Goal: Information Seeking & Learning: Learn about a topic

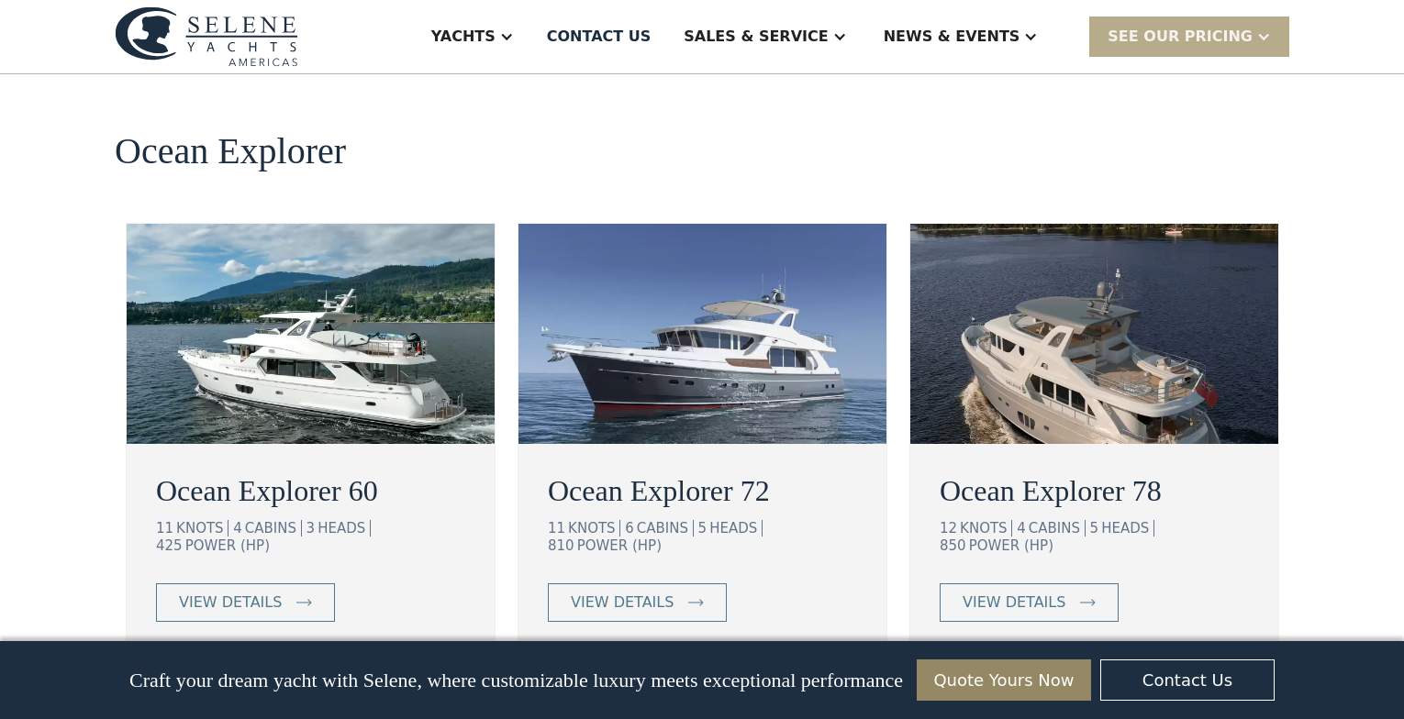
scroll to position [3329, 0]
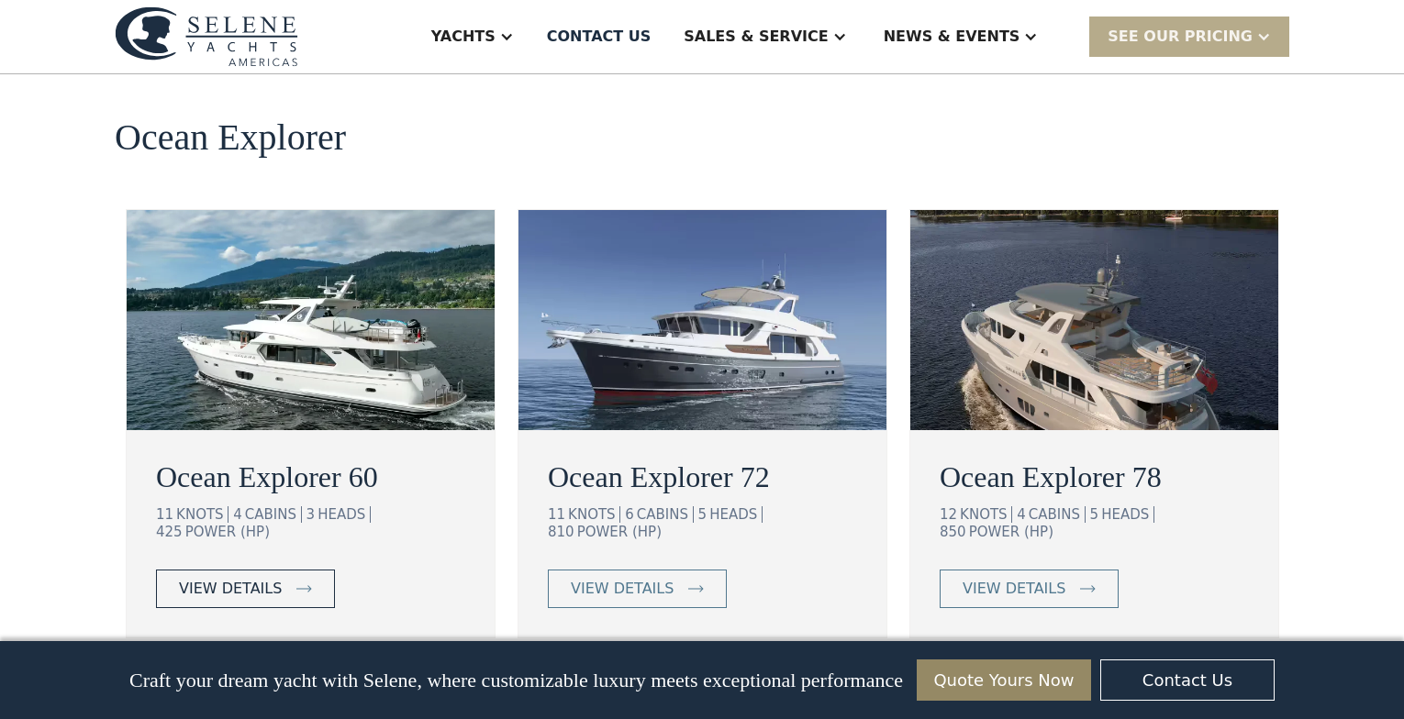
click at [193, 578] on div "view details" at bounding box center [230, 589] width 103 height 22
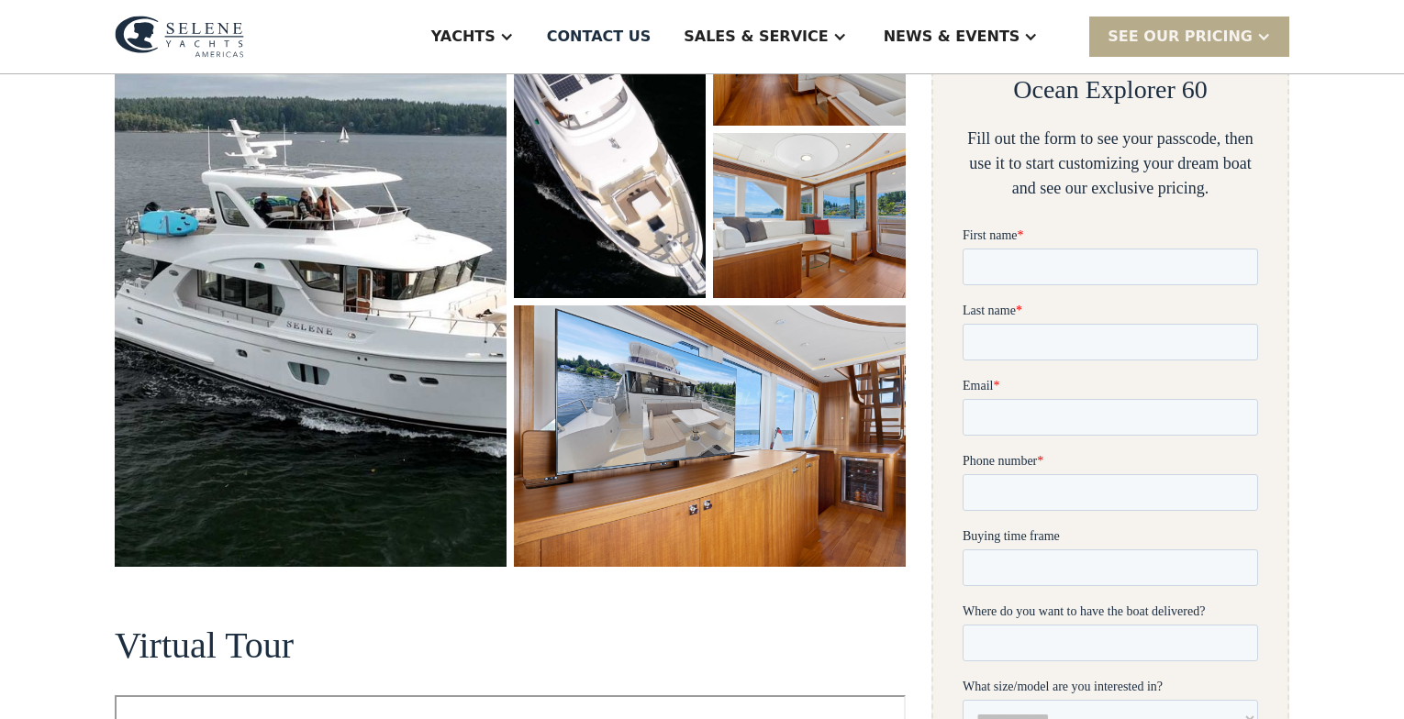
click at [410, 291] on img "open lightbox" at bounding box center [311, 264] width 392 height 606
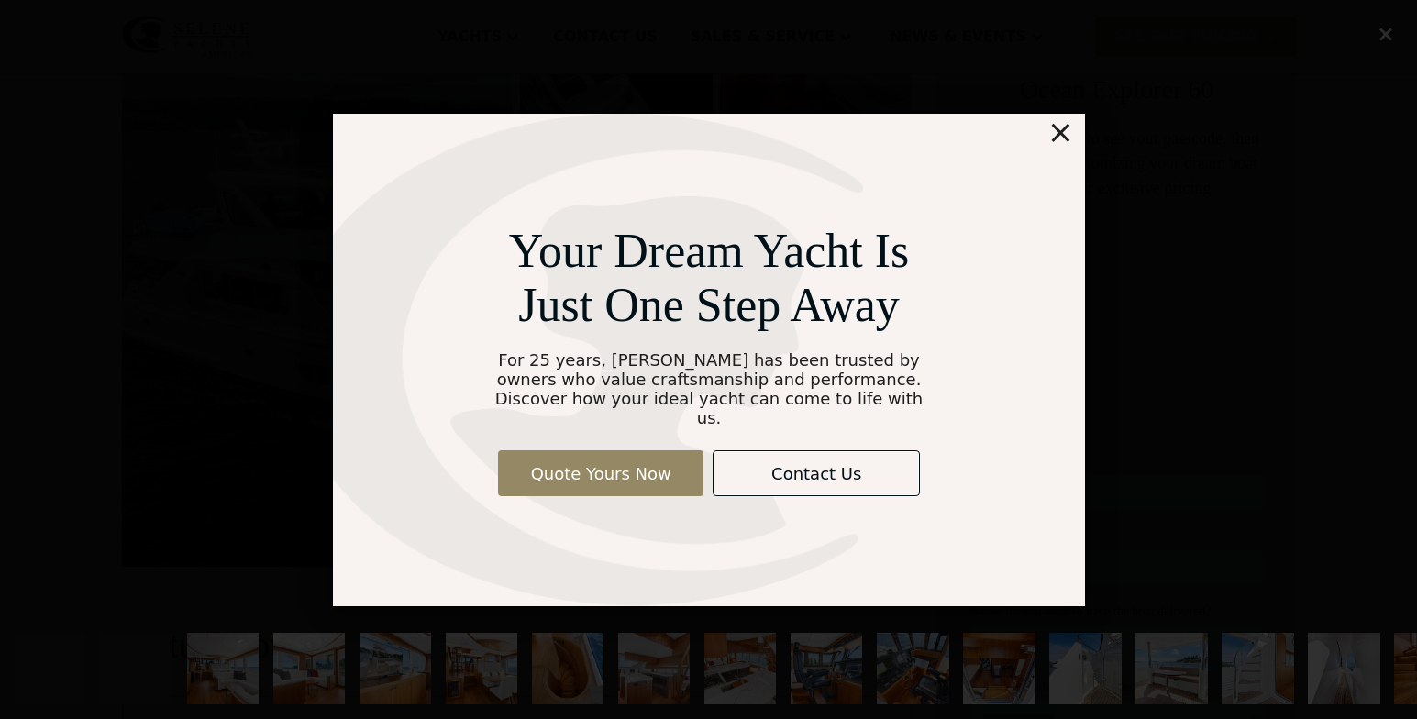
click at [1061, 138] on div "×" at bounding box center [1060, 132] width 27 height 37
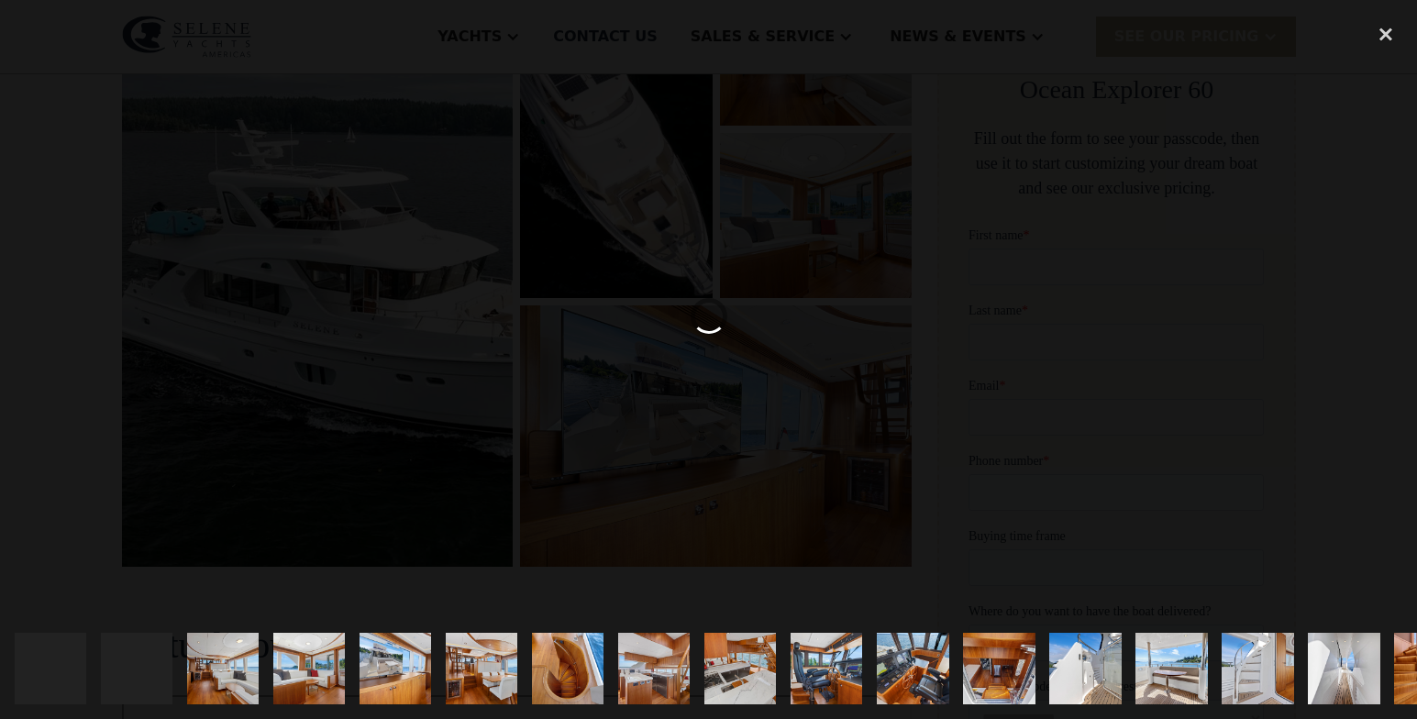
click at [221, 665] on img "show item 3 of 25" at bounding box center [223, 669] width 108 height 72
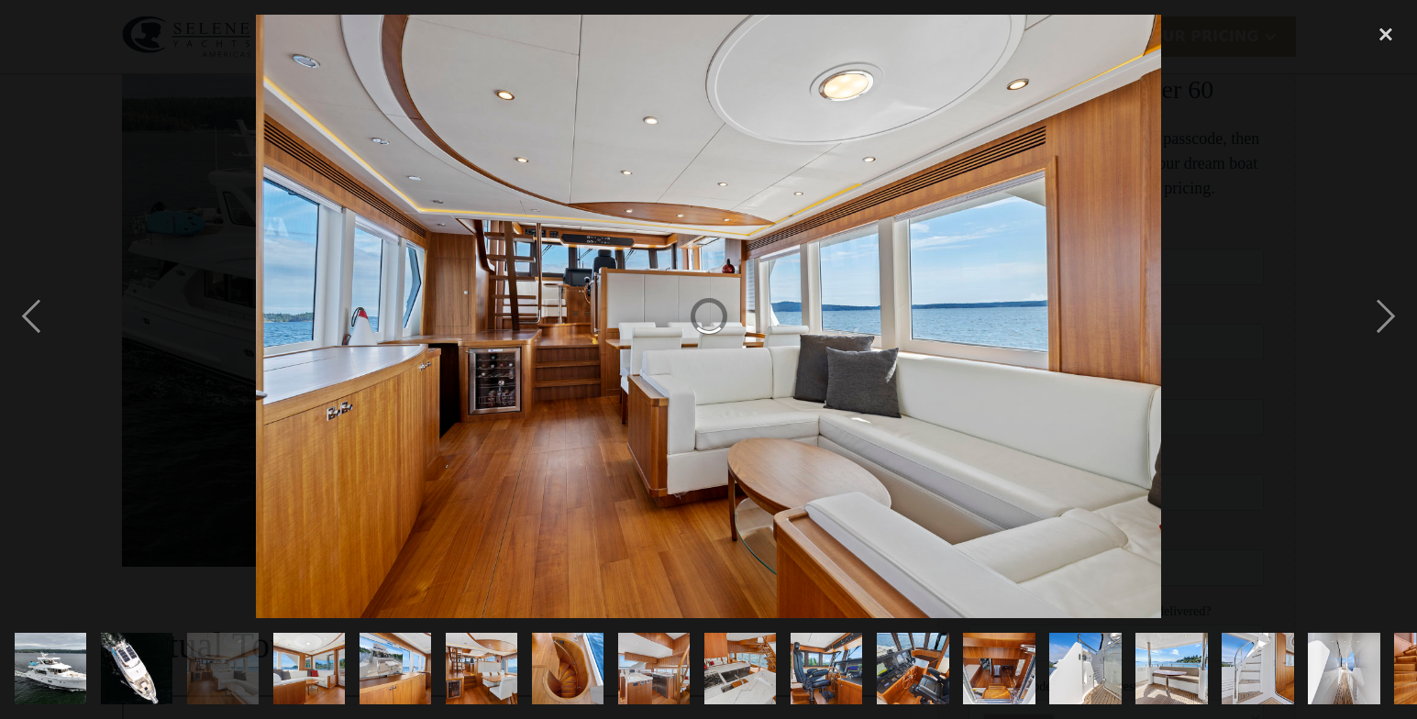
click at [315, 646] on img "show item 4 of 25" at bounding box center [309, 669] width 108 height 72
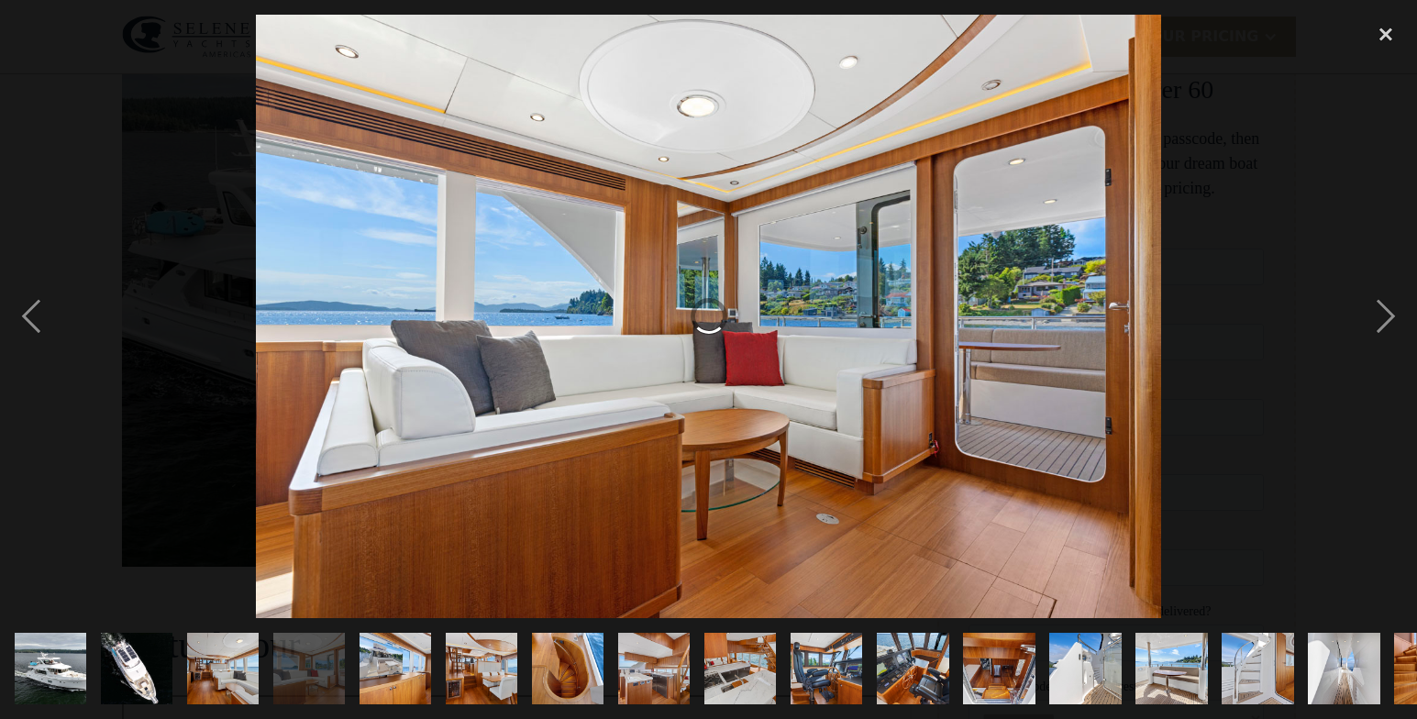
click at [398, 642] on img "show item 5 of 25" at bounding box center [395, 669] width 108 height 72
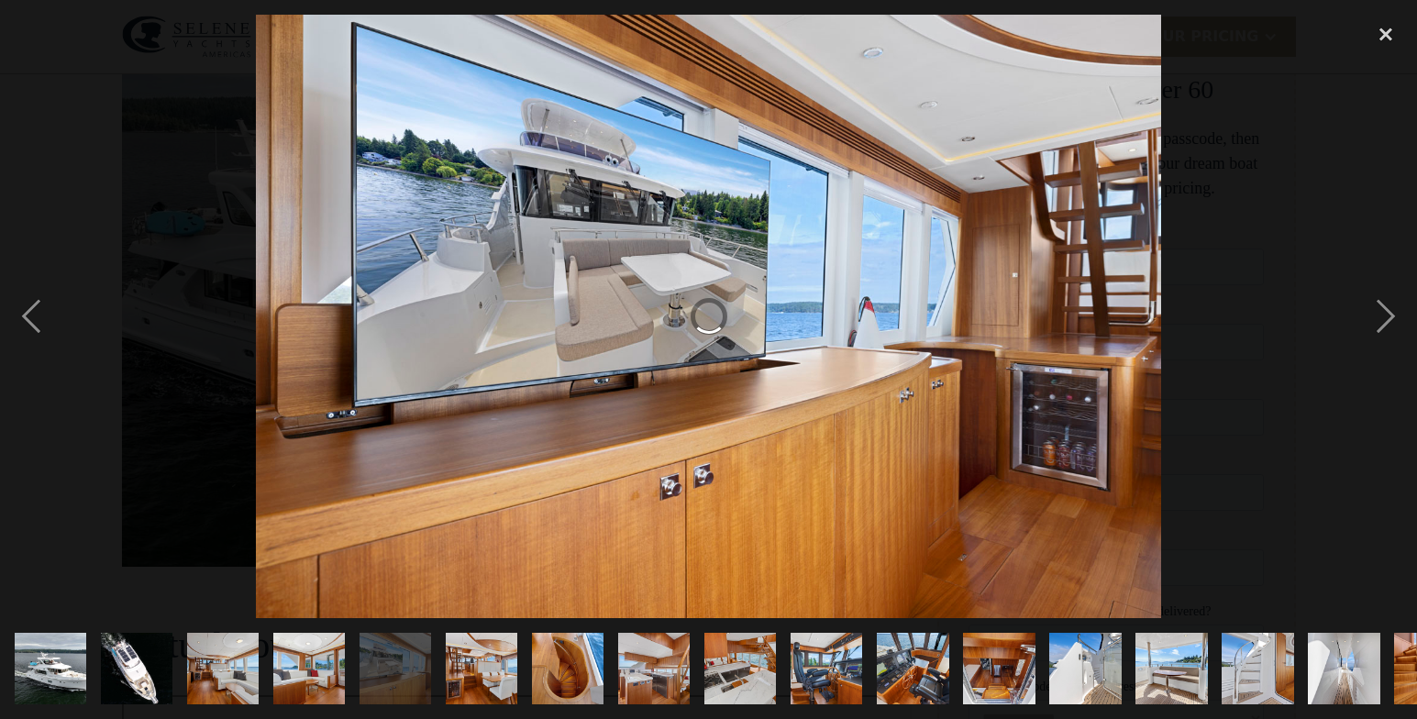
click at [394, 639] on img "show item 5 of 25" at bounding box center [395, 669] width 108 height 72
drag, startPoint x: 45, startPoint y: 398, endPoint x: 26, endPoint y: 318, distance: 82.1
click at [26, 318] on div "previous image" at bounding box center [31, 317] width 62 height 605
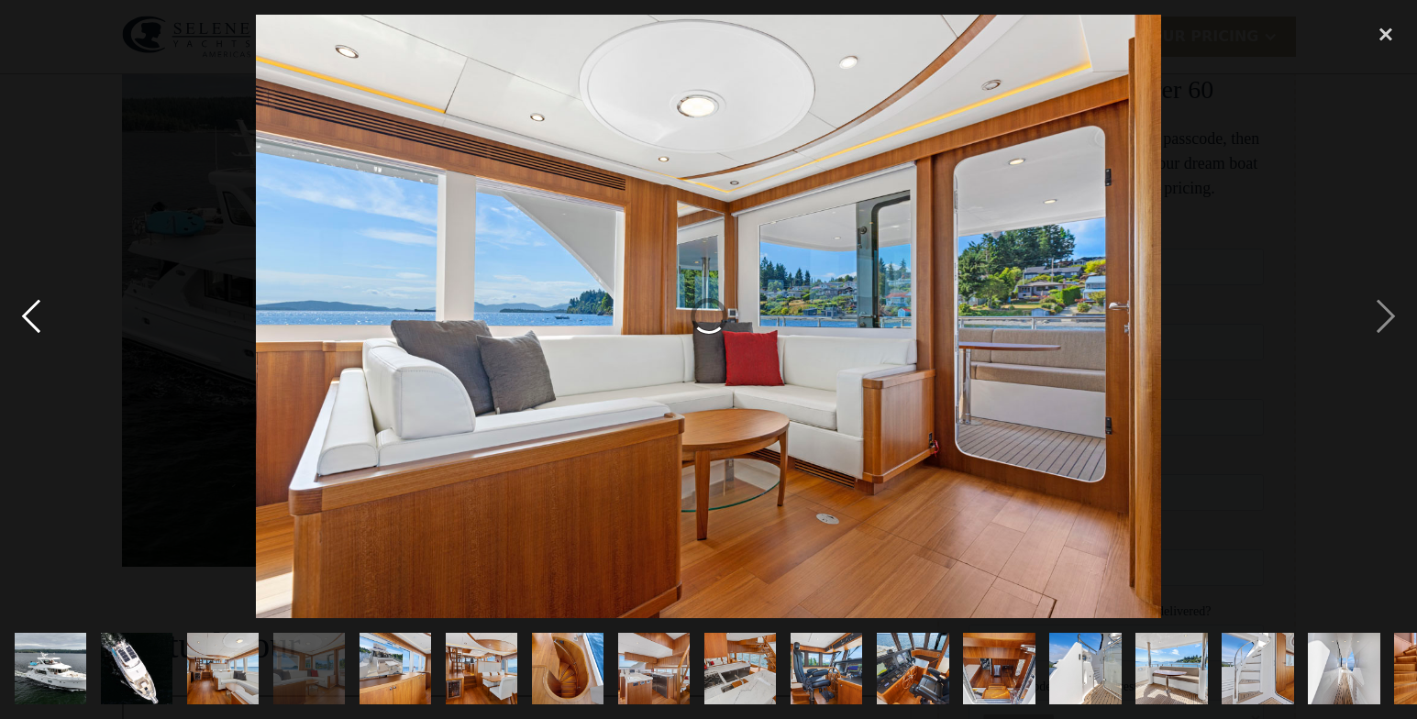
click at [26, 318] on div "previous image" at bounding box center [31, 317] width 62 height 605
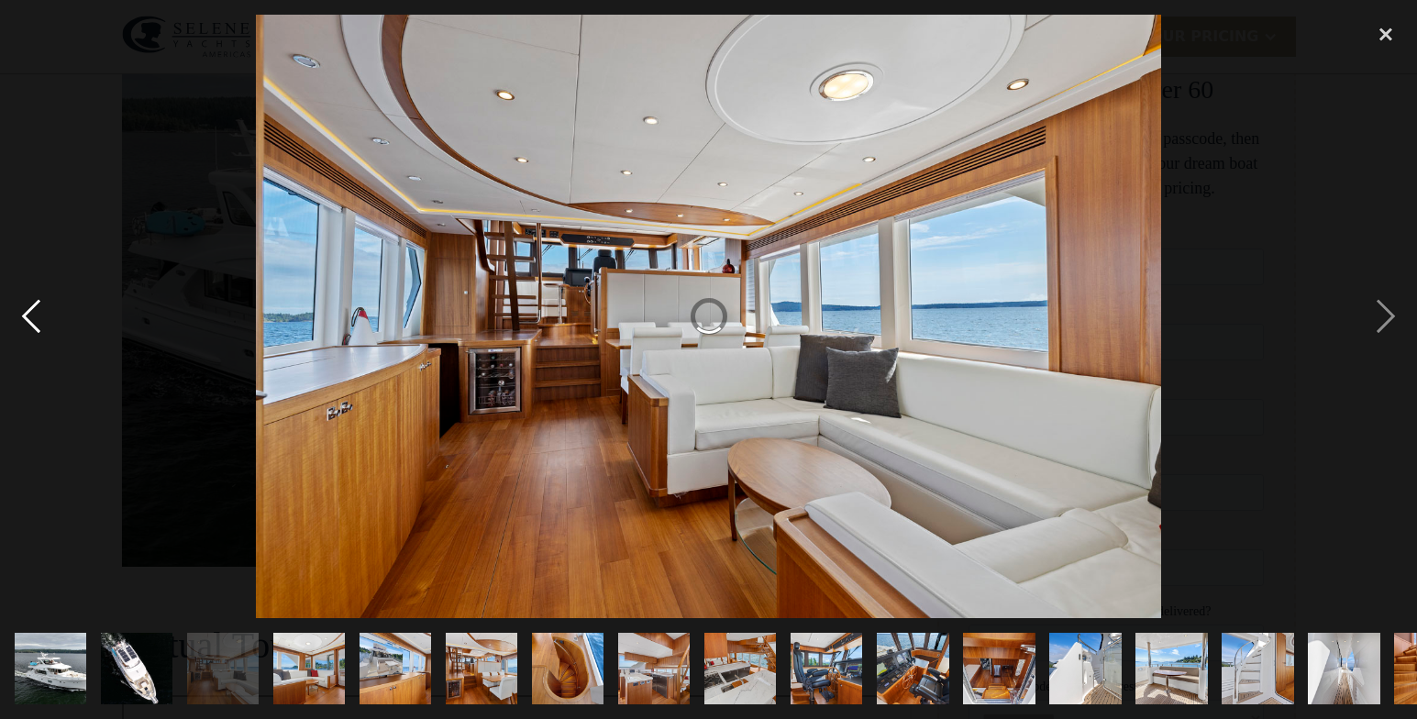
click at [26, 318] on div "previous image" at bounding box center [31, 317] width 62 height 605
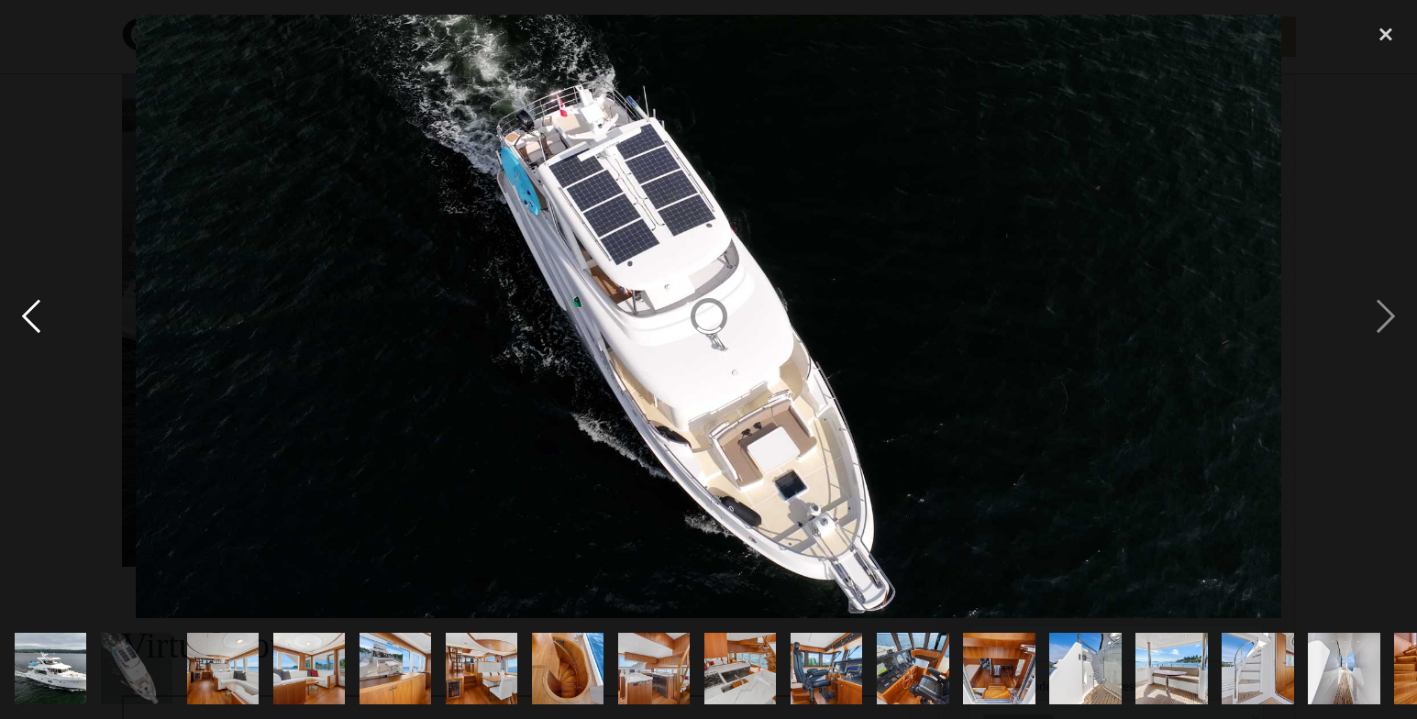
click at [26, 318] on div "previous image" at bounding box center [31, 317] width 62 height 605
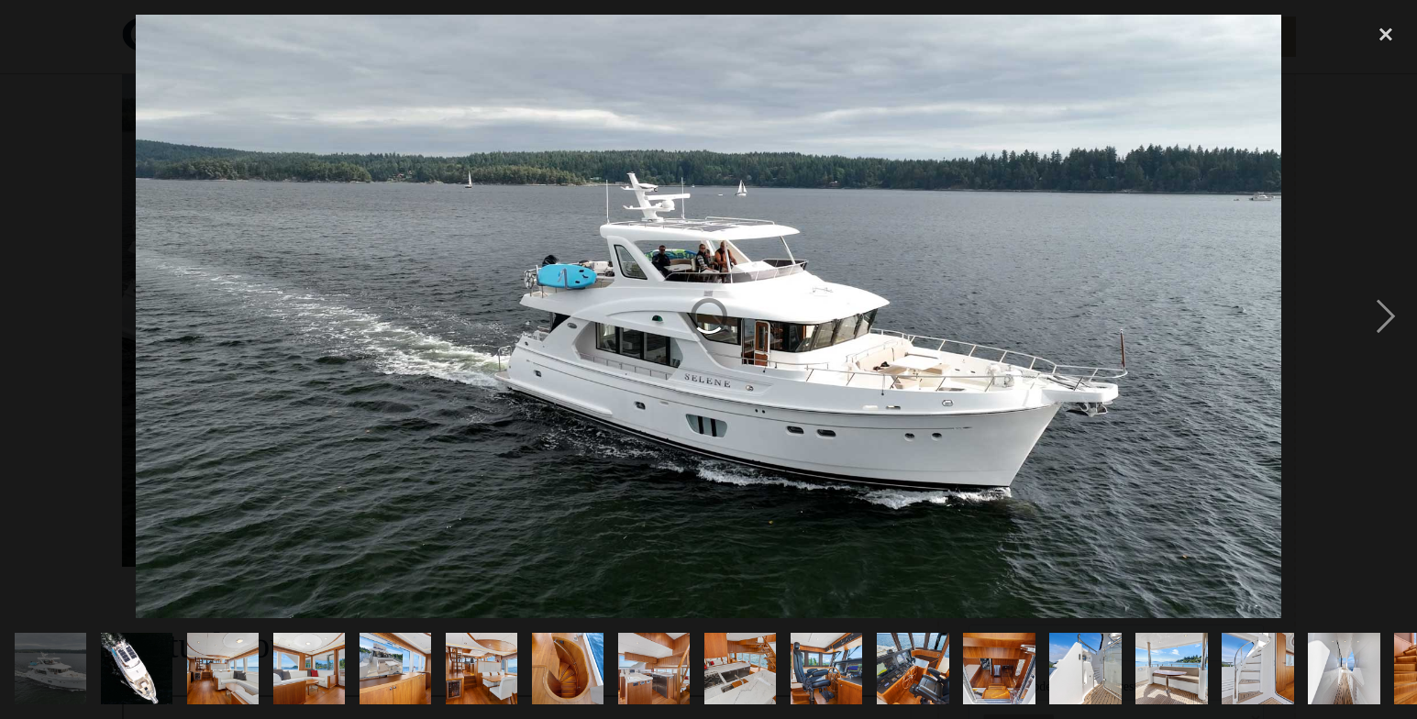
click at [26, 318] on div "previous image" at bounding box center [31, 317] width 62 height 605
click at [1383, 320] on div "next image" at bounding box center [1386, 317] width 62 height 605
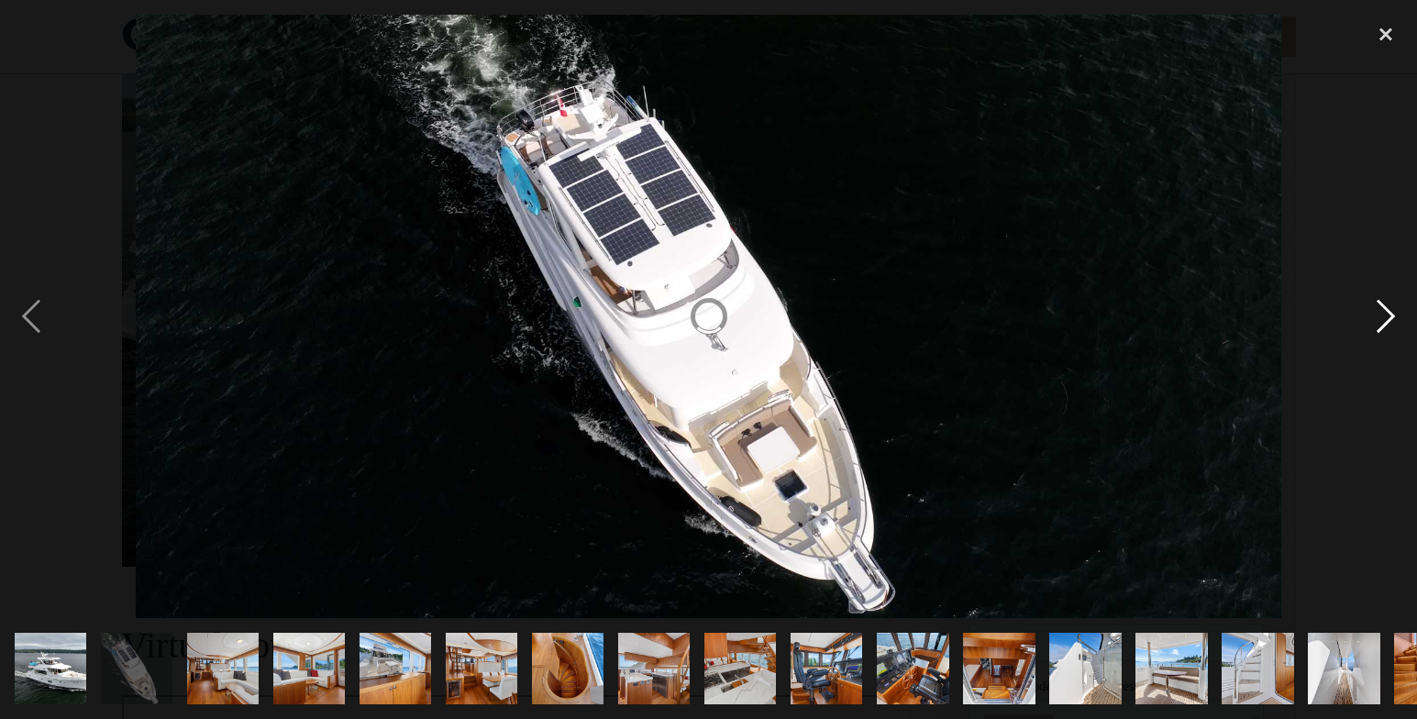
click at [1383, 320] on div "next image" at bounding box center [1386, 317] width 62 height 605
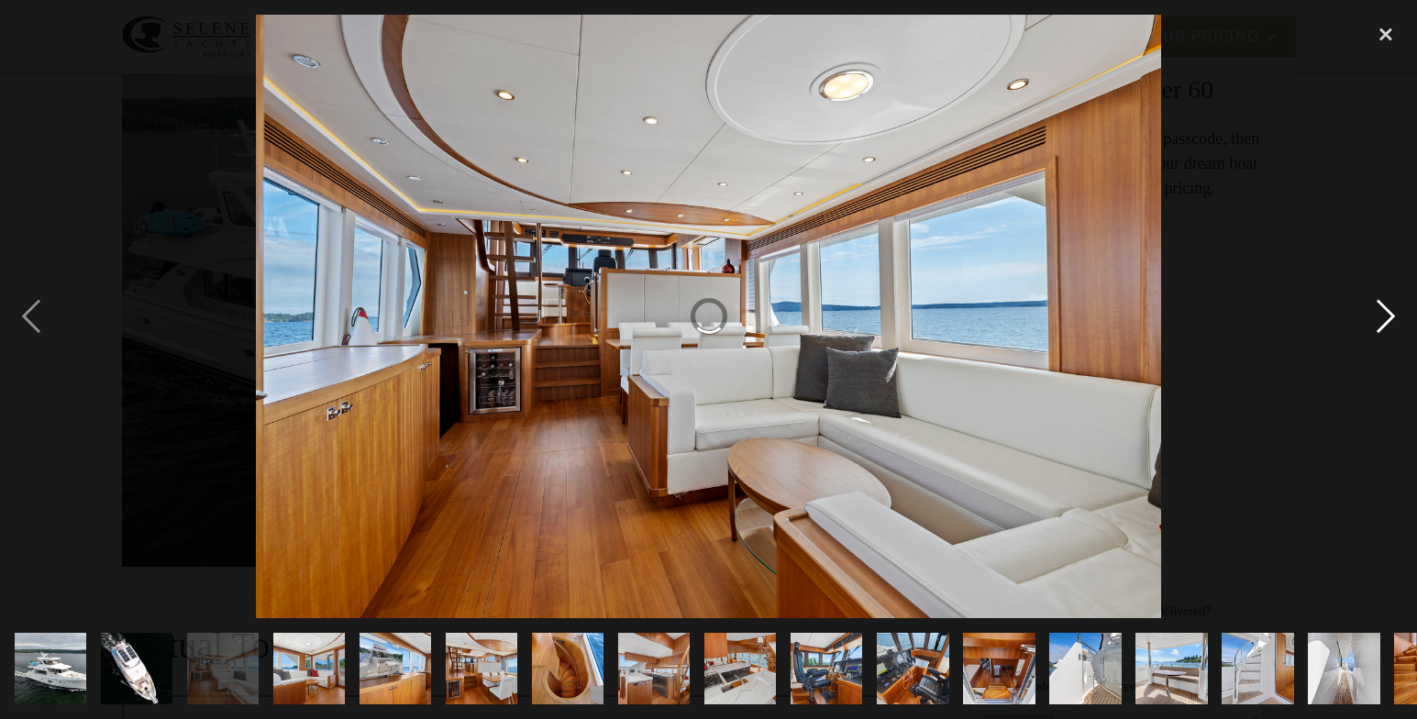
click at [1383, 320] on div "next image" at bounding box center [1386, 317] width 62 height 605
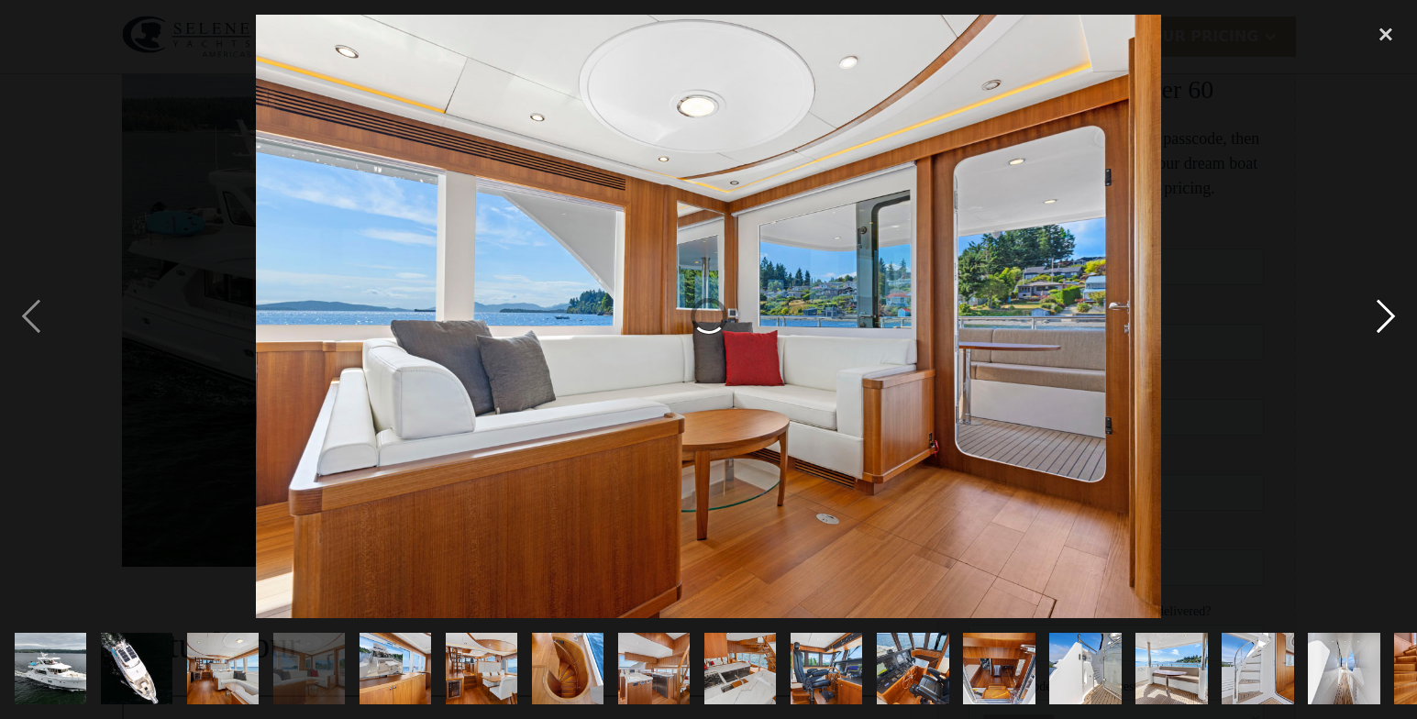
click at [1383, 320] on div "next image" at bounding box center [1386, 317] width 62 height 605
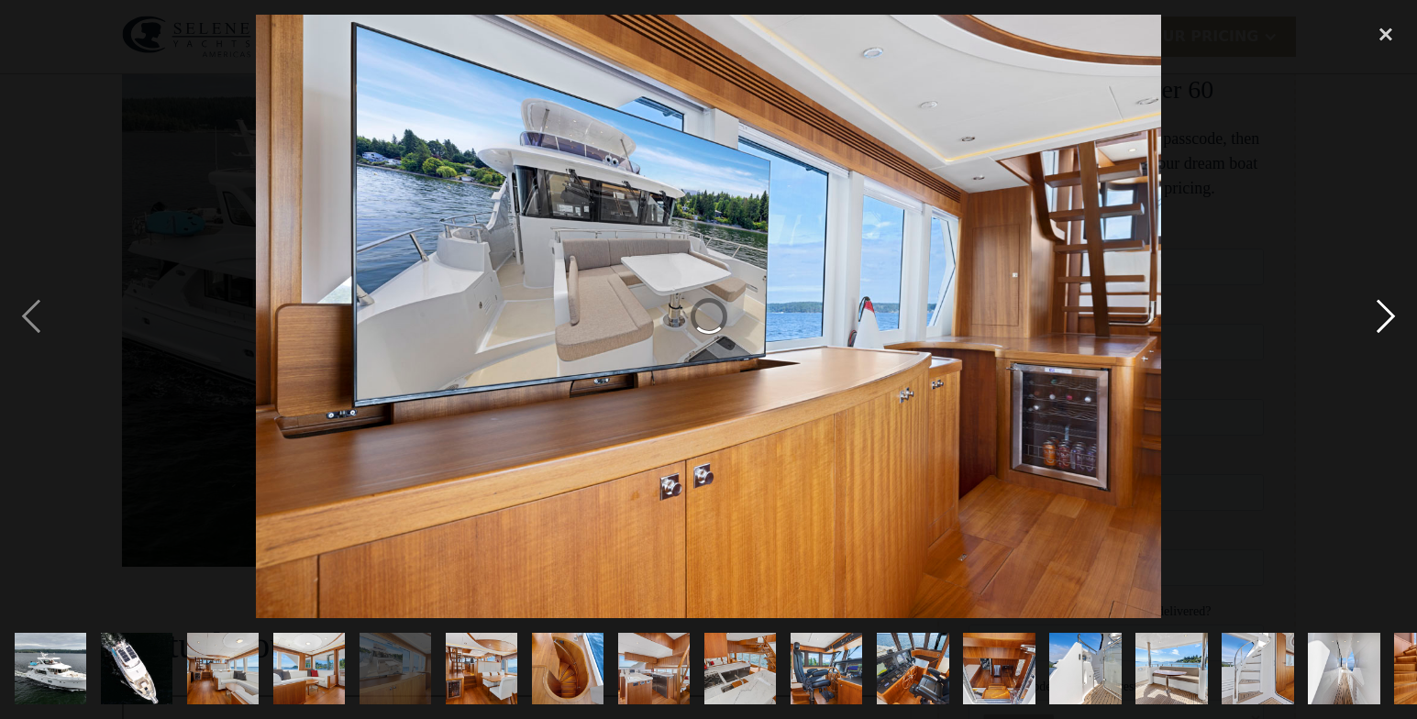
click at [1383, 320] on div "next image" at bounding box center [1386, 317] width 62 height 605
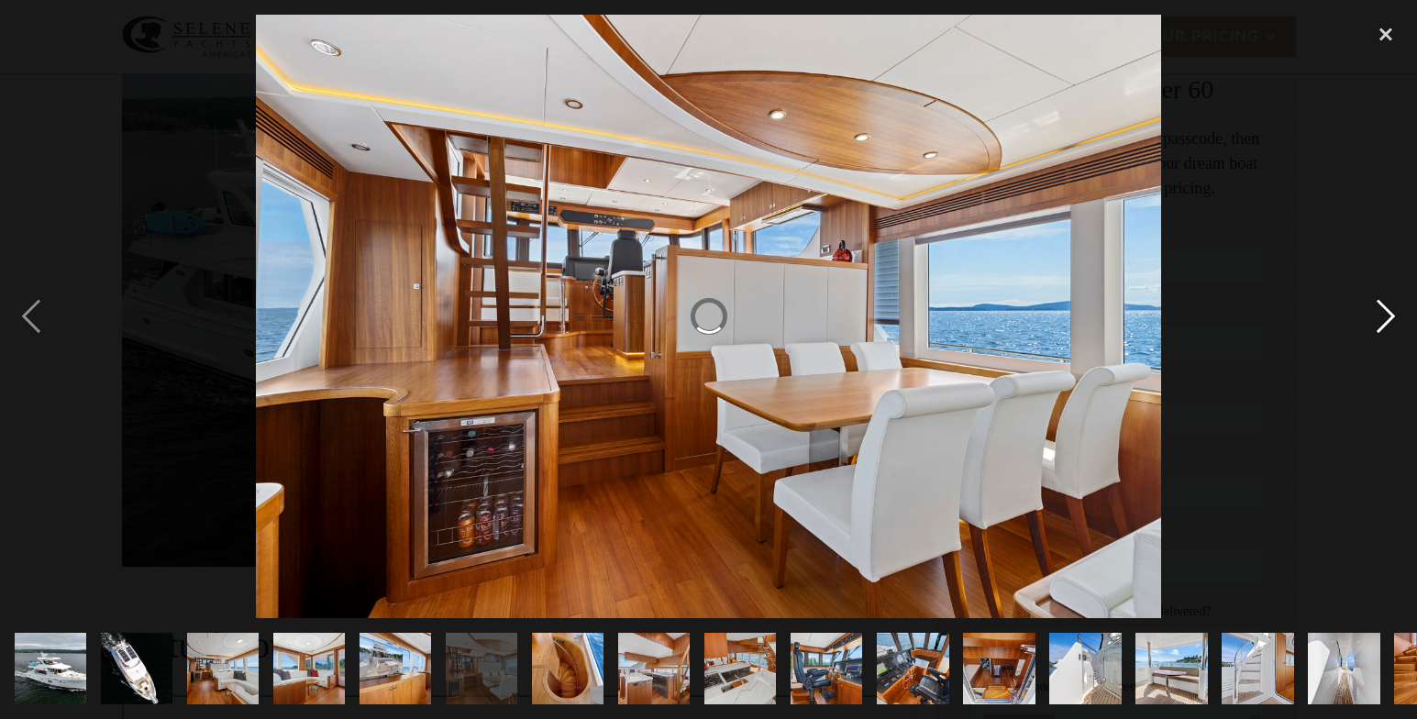
click at [1383, 320] on div "next image" at bounding box center [1386, 317] width 62 height 605
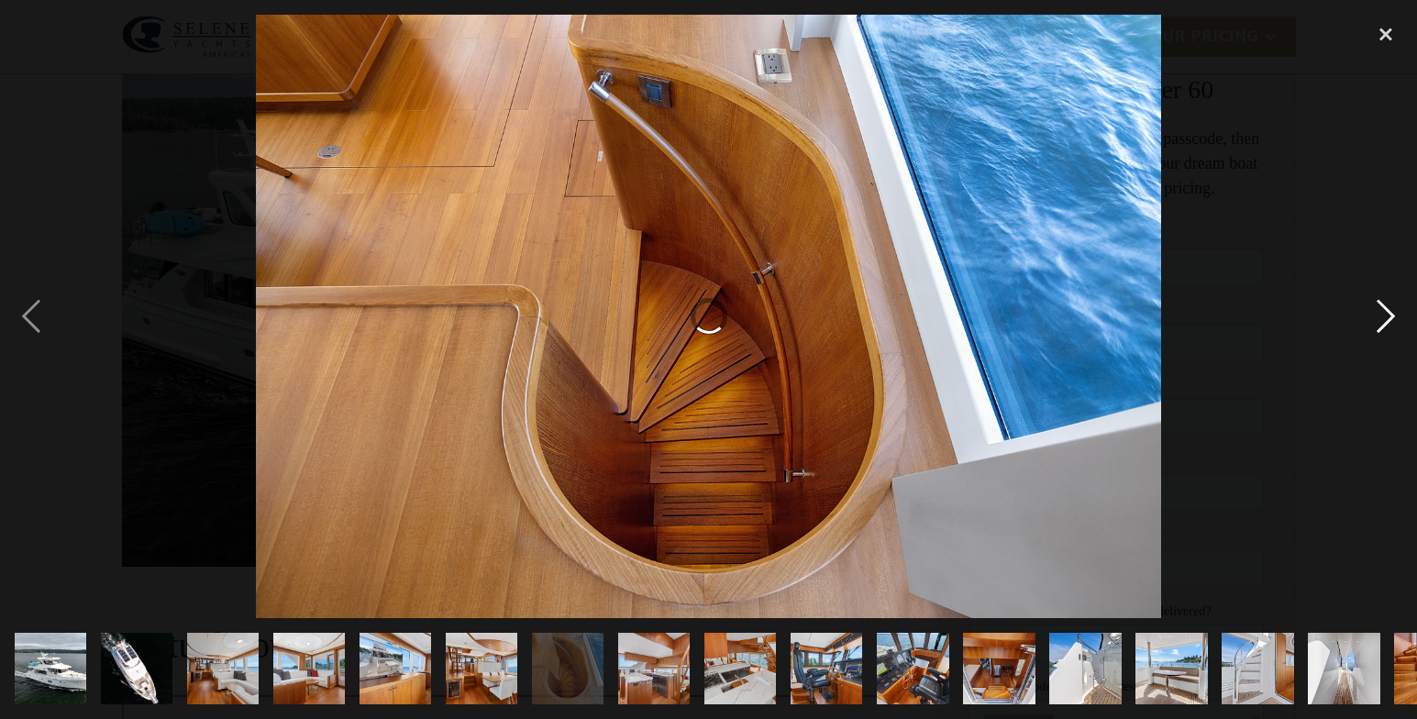
click at [1383, 320] on div "next image" at bounding box center [1386, 317] width 62 height 605
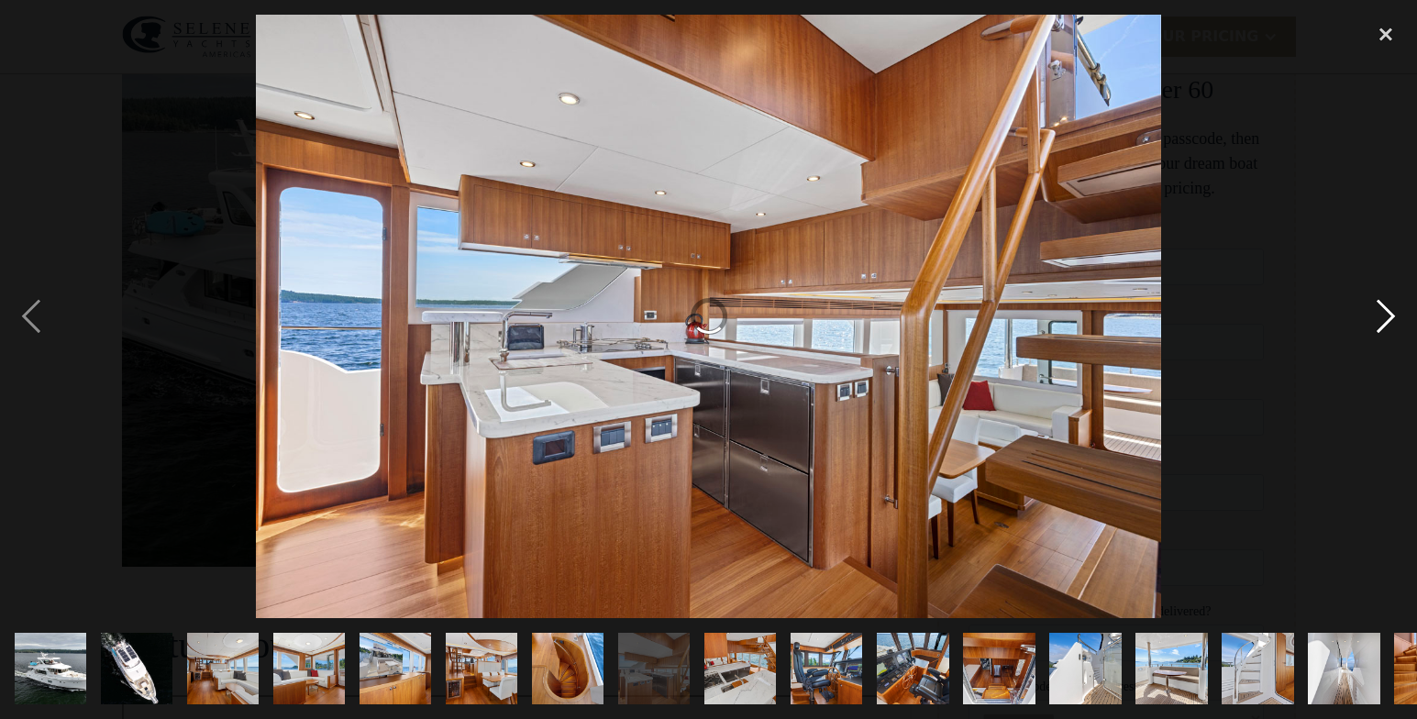
click at [1383, 320] on div "next image" at bounding box center [1386, 317] width 62 height 605
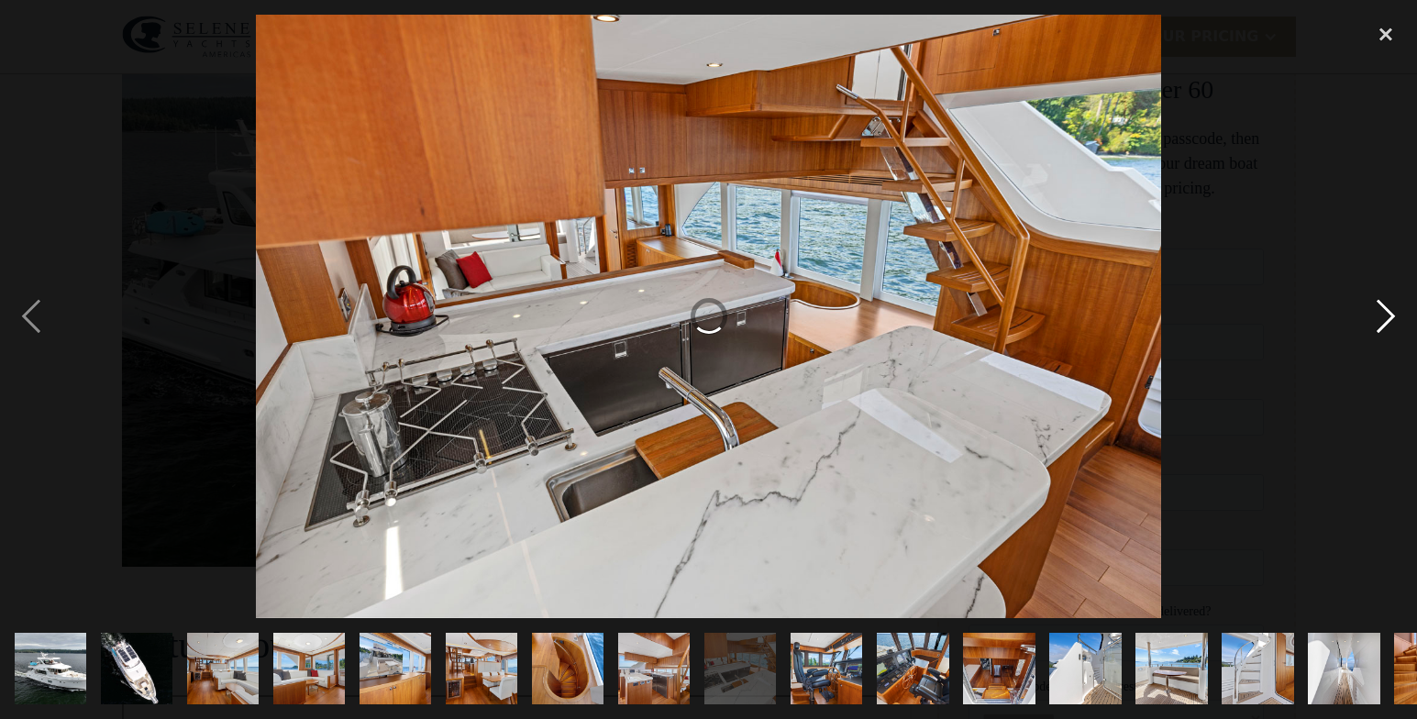
click at [1383, 320] on div "next image" at bounding box center [1386, 317] width 62 height 605
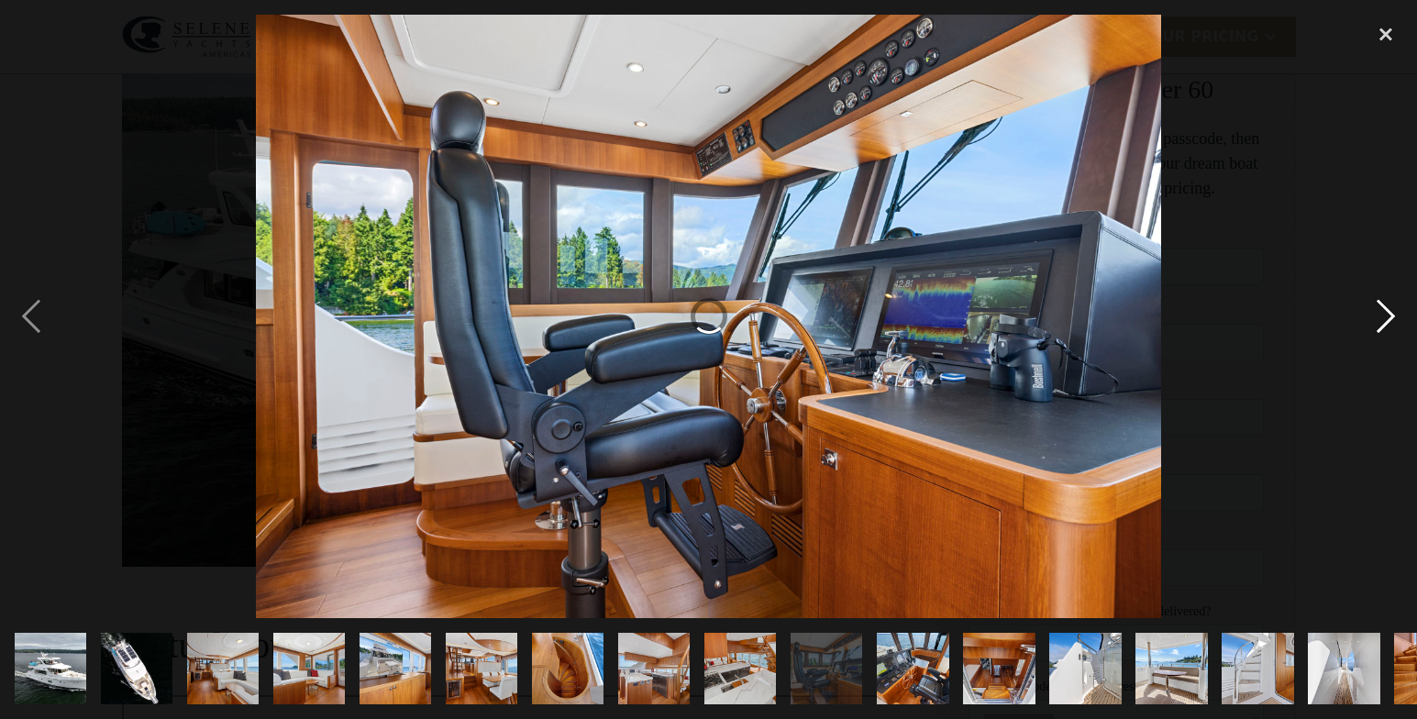
click at [1383, 320] on div "next image" at bounding box center [1386, 317] width 62 height 605
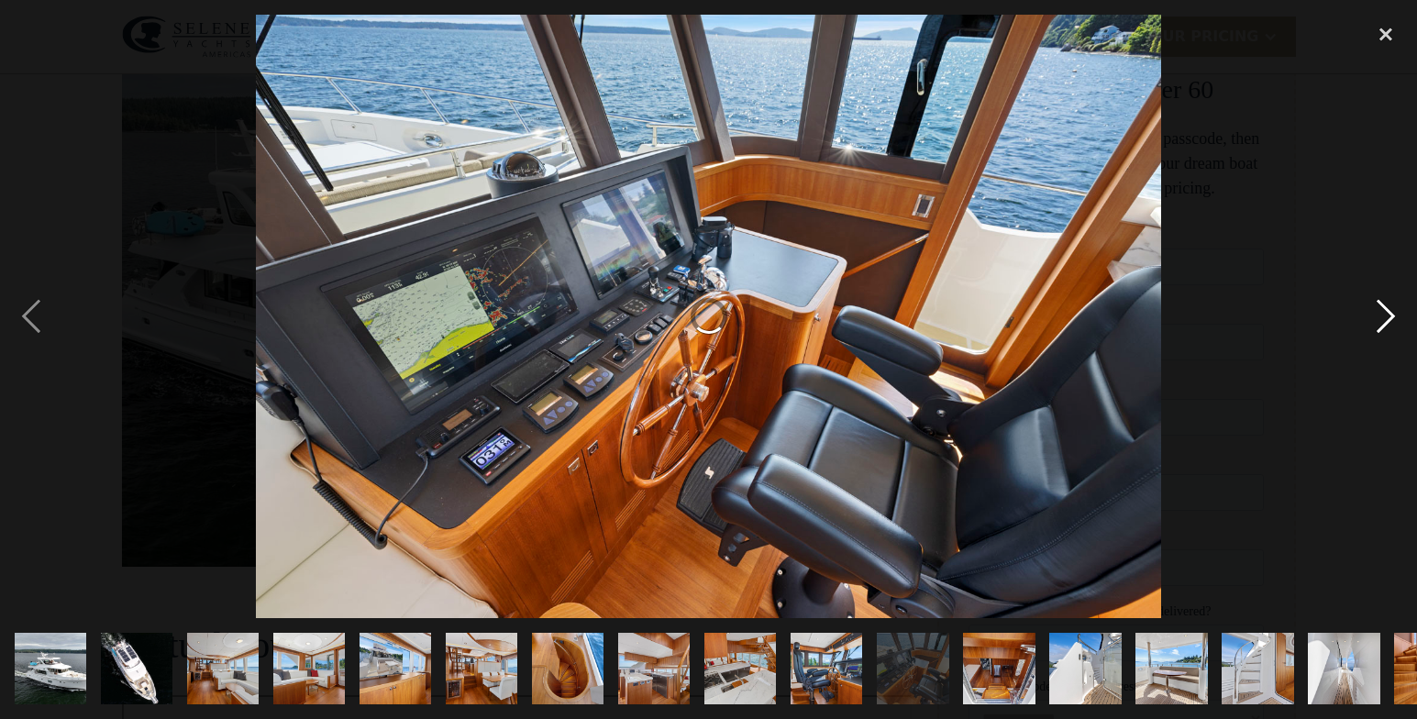
click at [1383, 320] on div "next image" at bounding box center [1386, 317] width 62 height 605
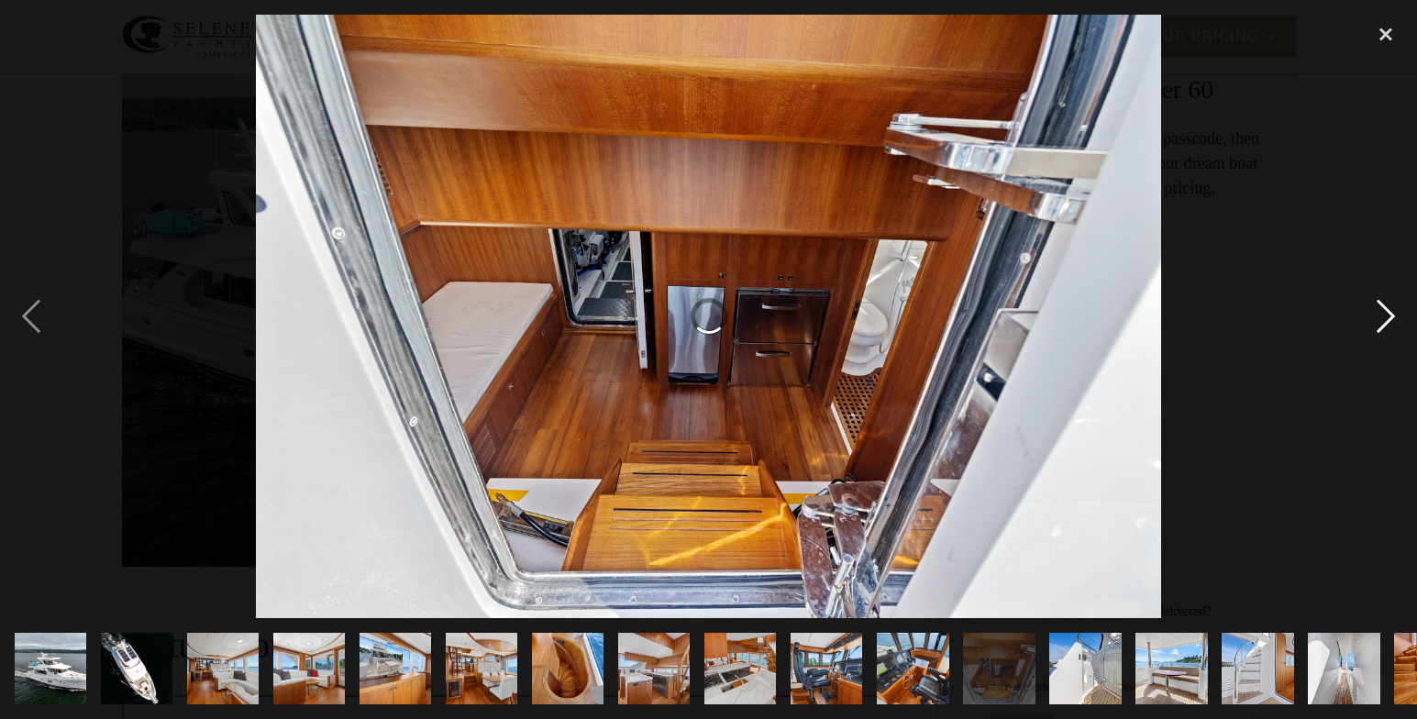
click at [1383, 320] on div "next image" at bounding box center [1386, 317] width 62 height 605
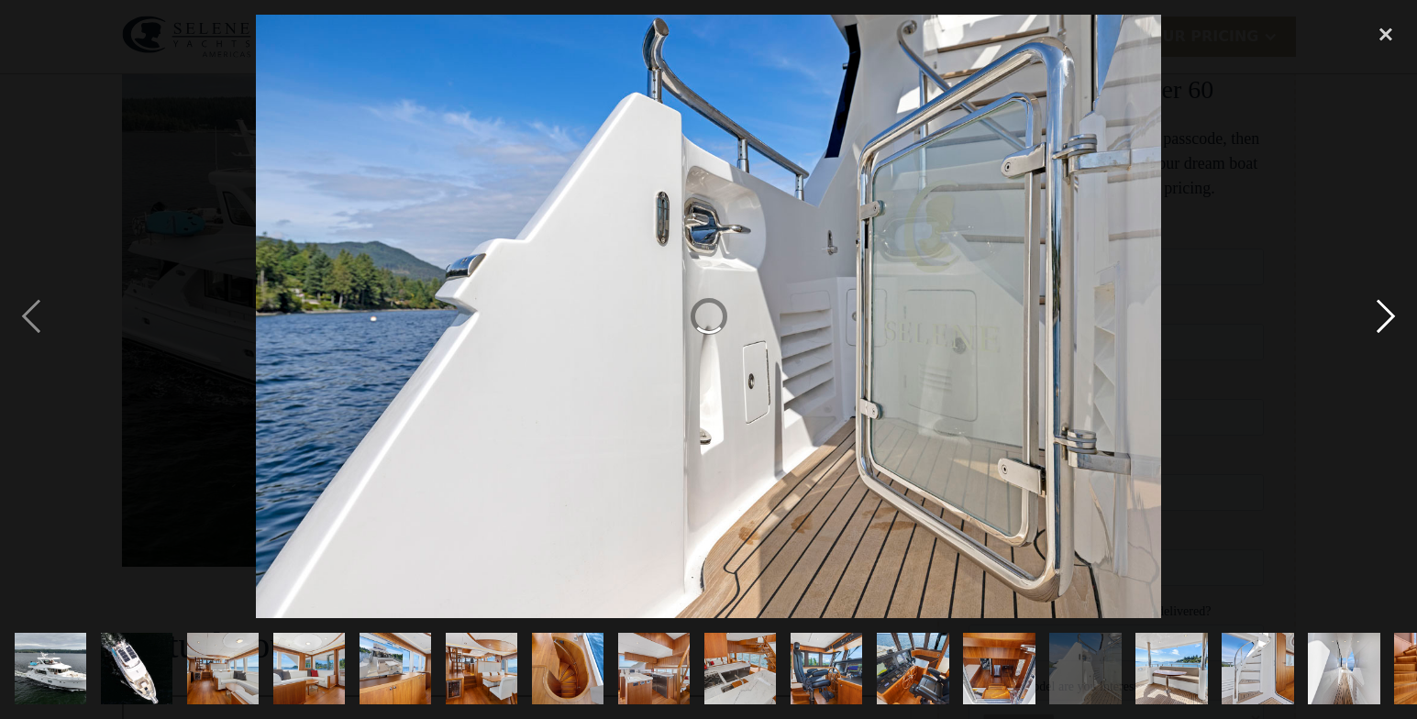
click at [1383, 320] on div "next image" at bounding box center [1386, 317] width 62 height 605
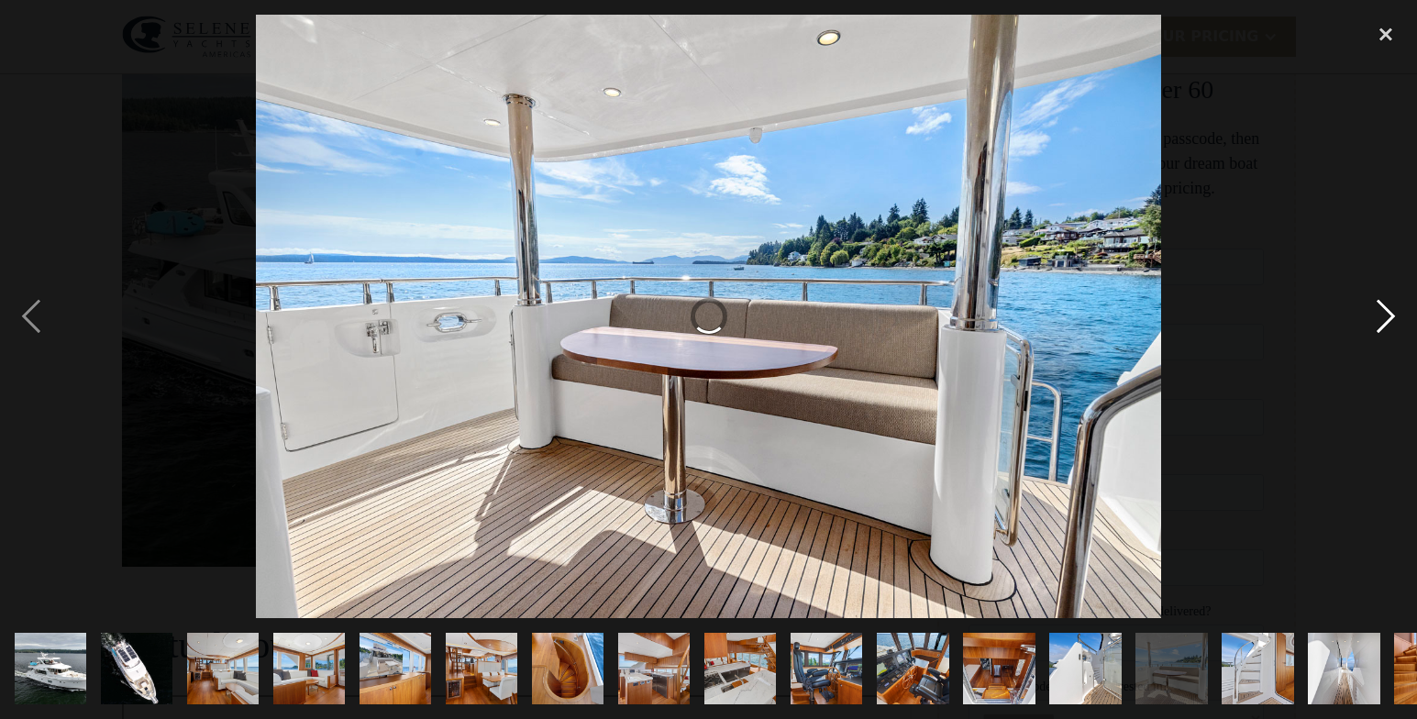
click at [1383, 320] on div "next image" at bounding box center [1386, 317] width 62 height 605
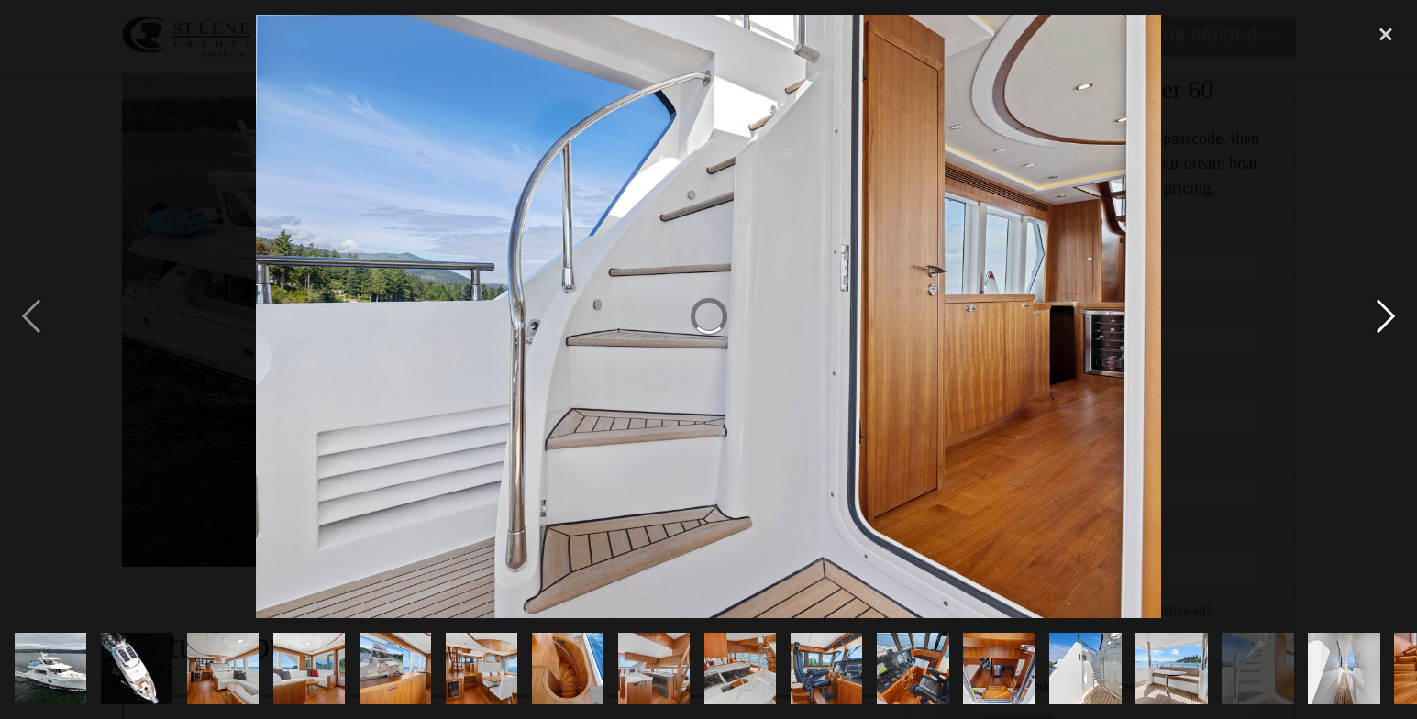
click at [1383, 320] on div "next image" at bounding box center [1386, 317] width 62 height 605
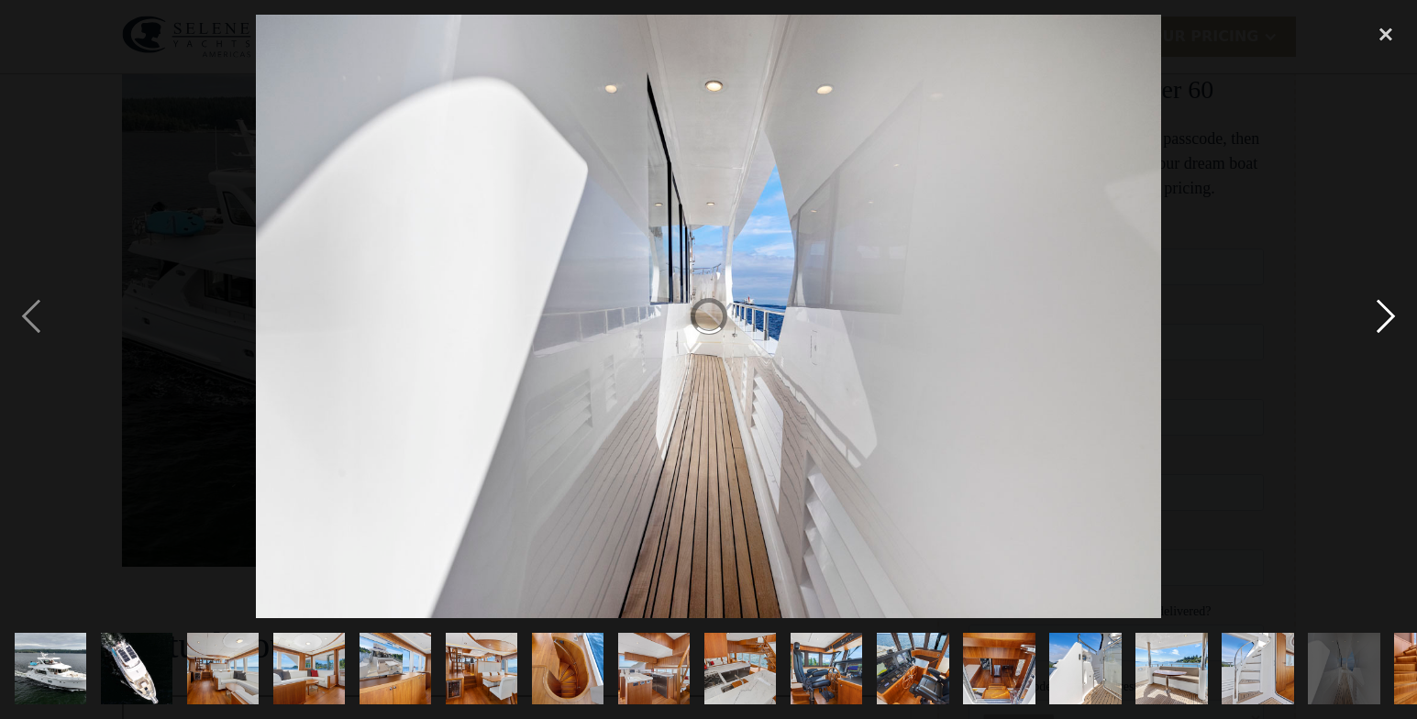
click at [1383, 320] on div "next image" at bounding box center [1386, 317] width 62 height 605
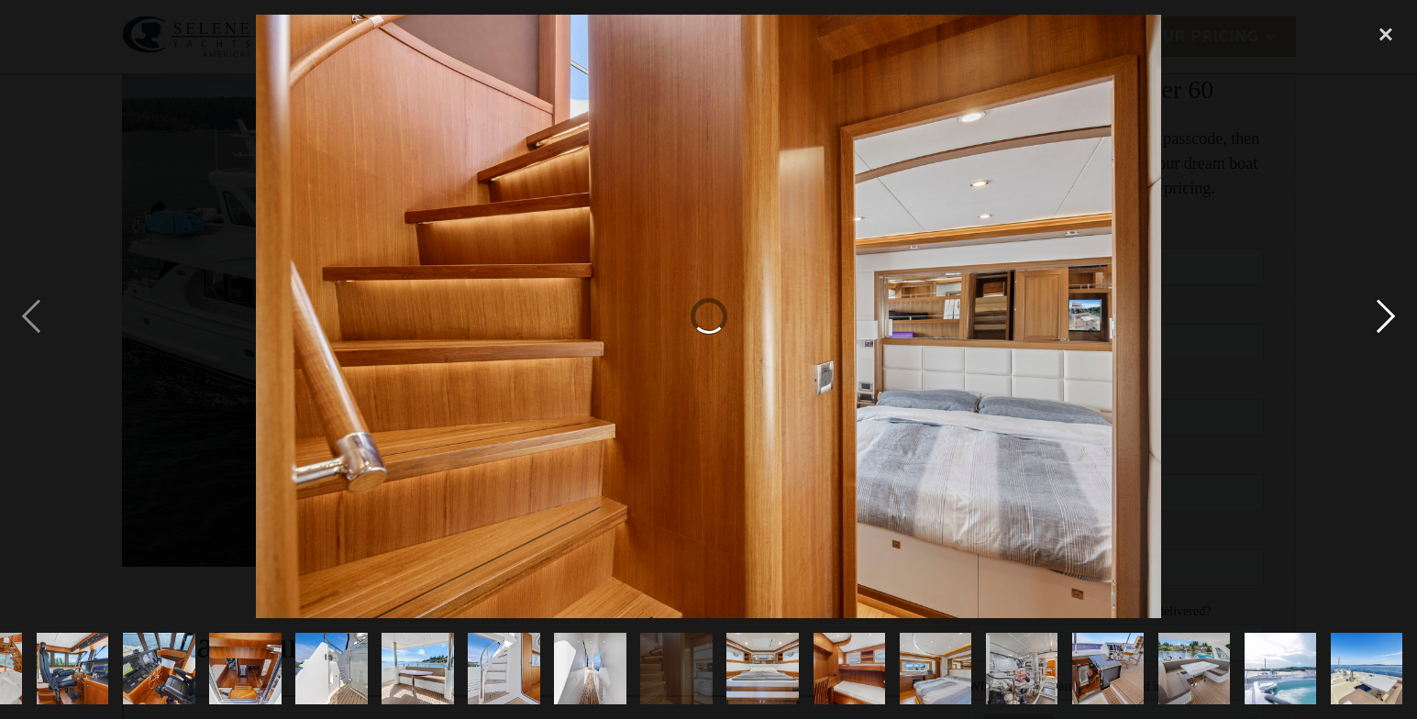
scroll to position [0, 754]
click at [1383, 320] on div "next image" at bounding box center [1386, 317] width 62 height 605
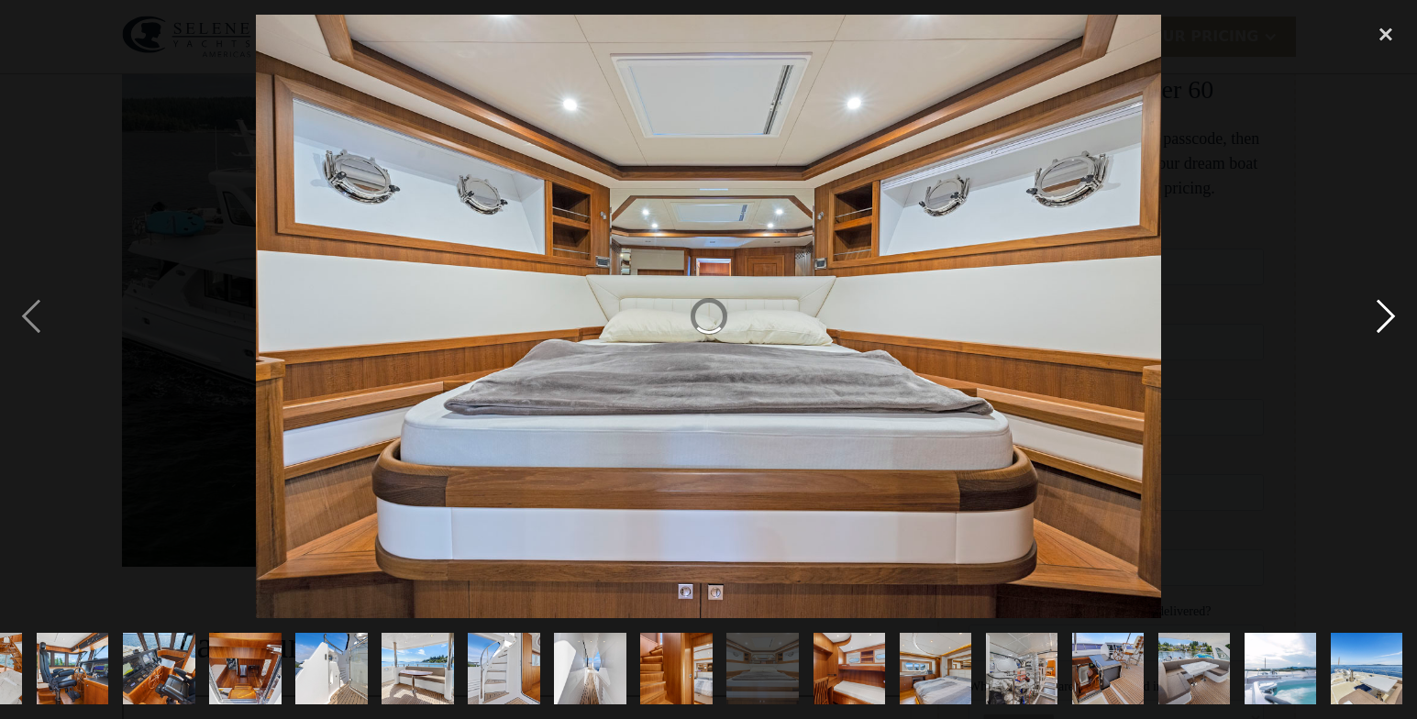
click at [1383, 320] on div "next image" at bounding box center [1386, 317] width 62 height 605
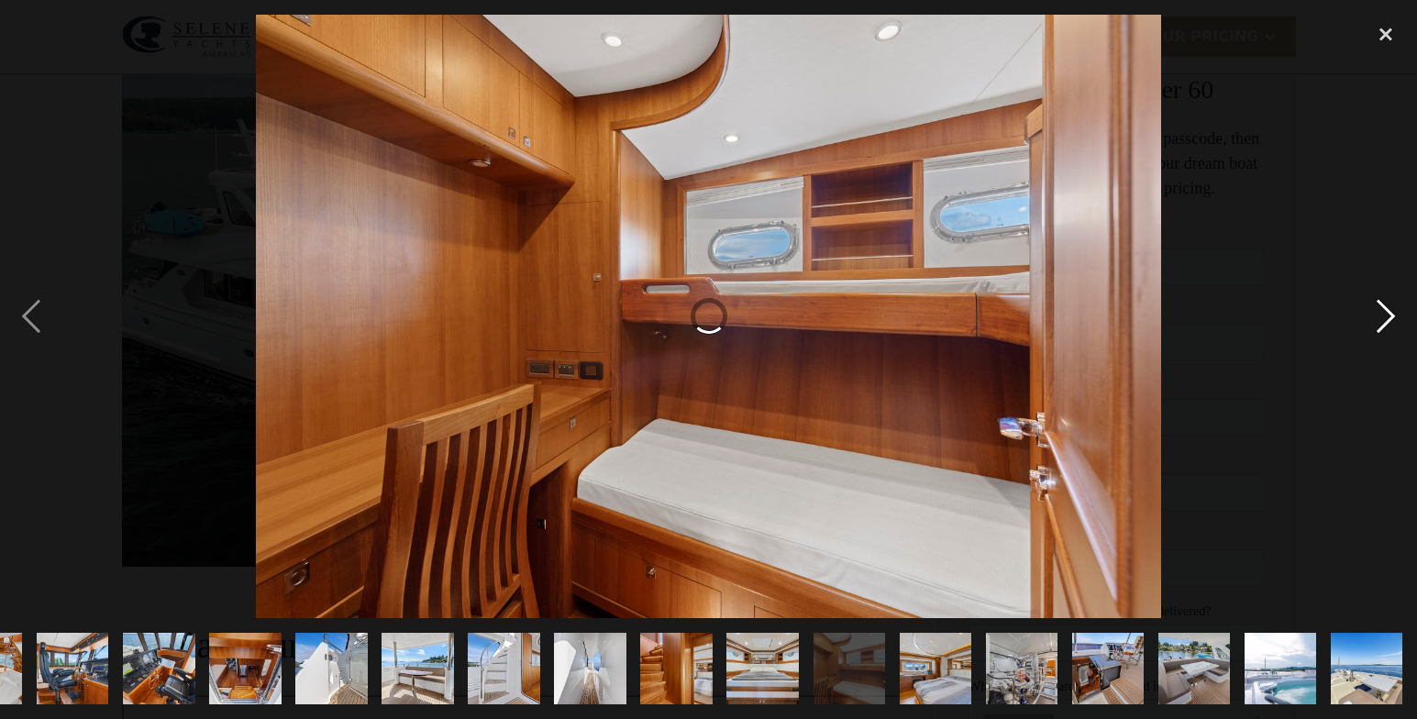
click at [1383, 320] on div "next image" at bounding box center [1386, 317] width 62 height 605
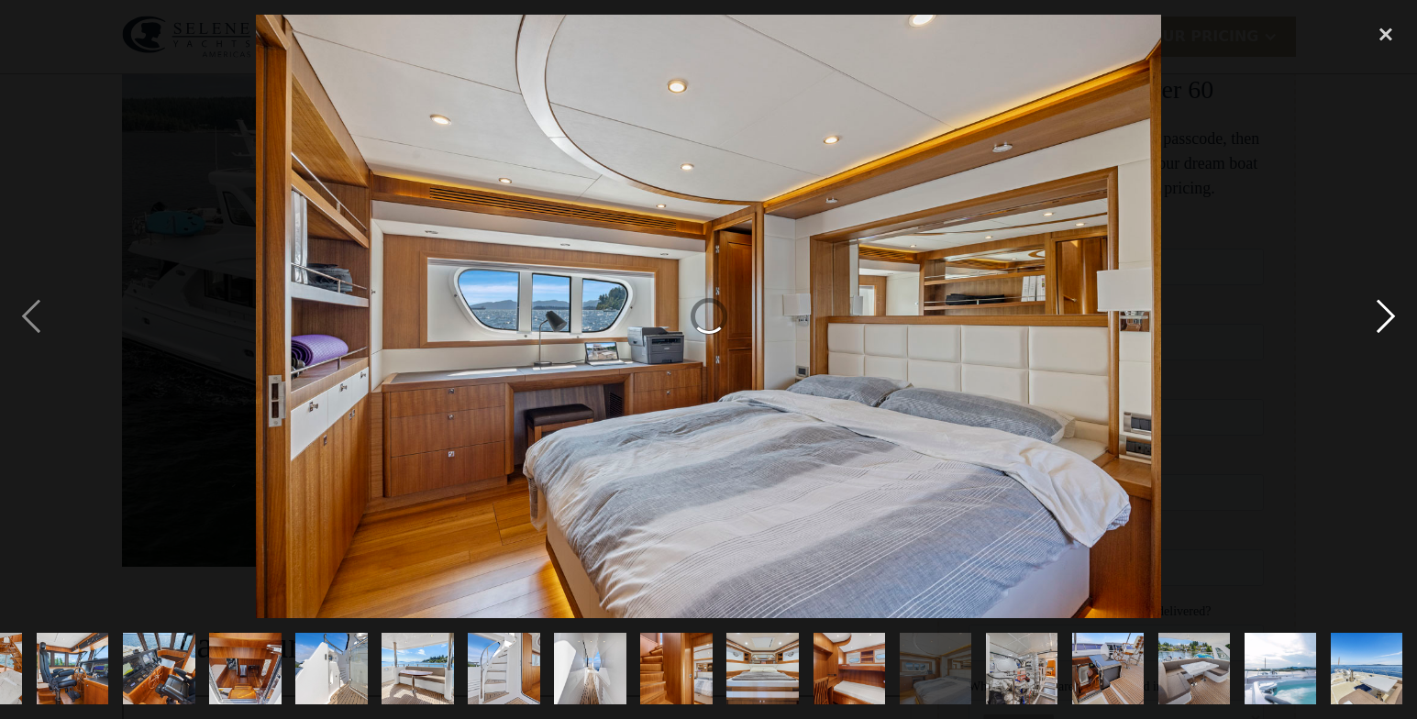
click at [1383, 320] on div "next image" at bounding box center [1386, 317] width 62 height 605
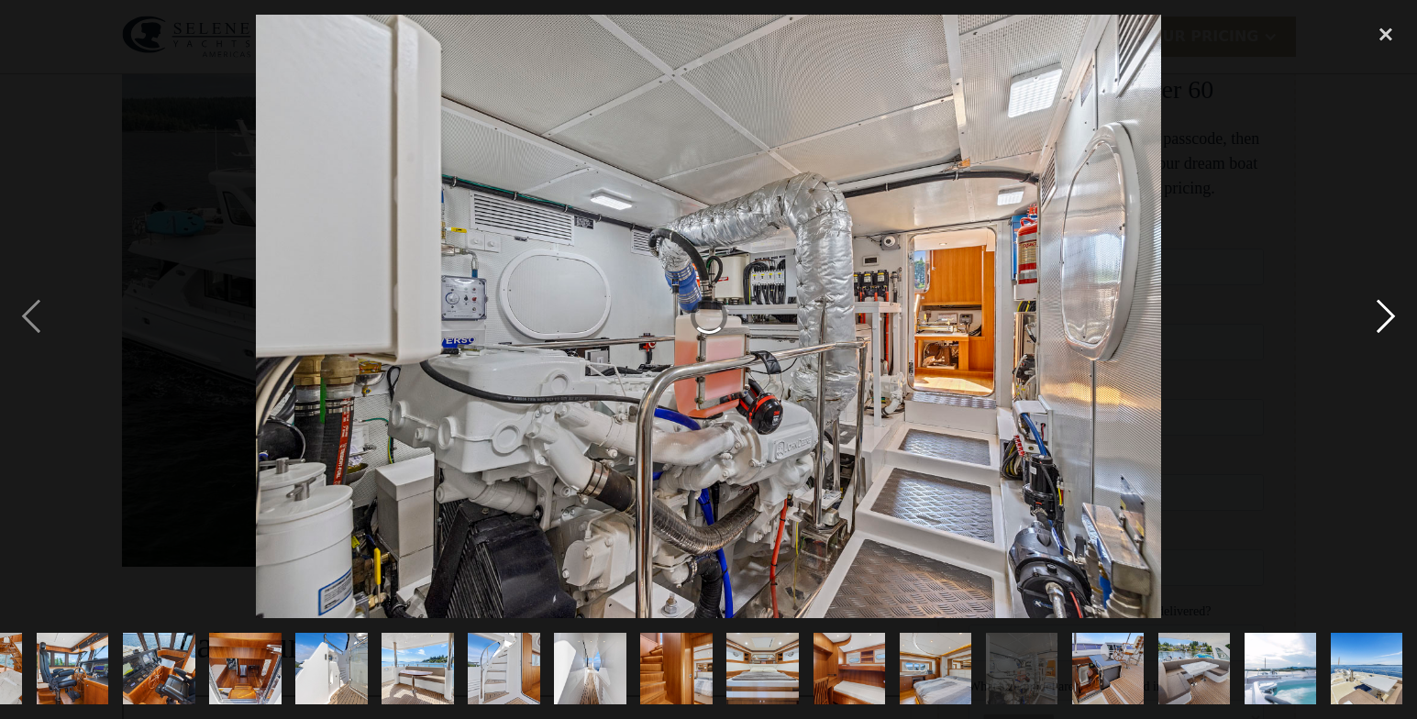
click at [1383, 320] on div "next image" at bounding box center [1386, 317] width 62 height 605
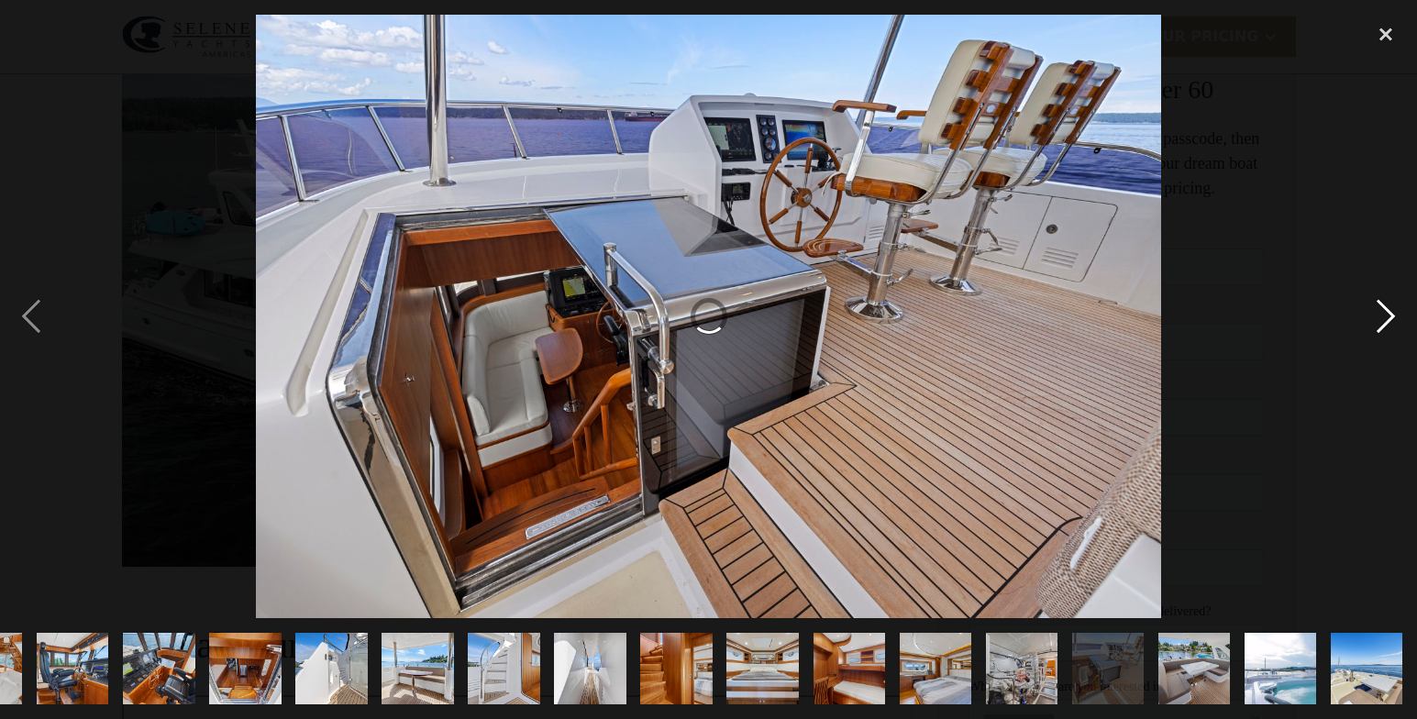
click at [1383, 314] on div "next image" at bounding box center [1386, 317] width 62 height 605
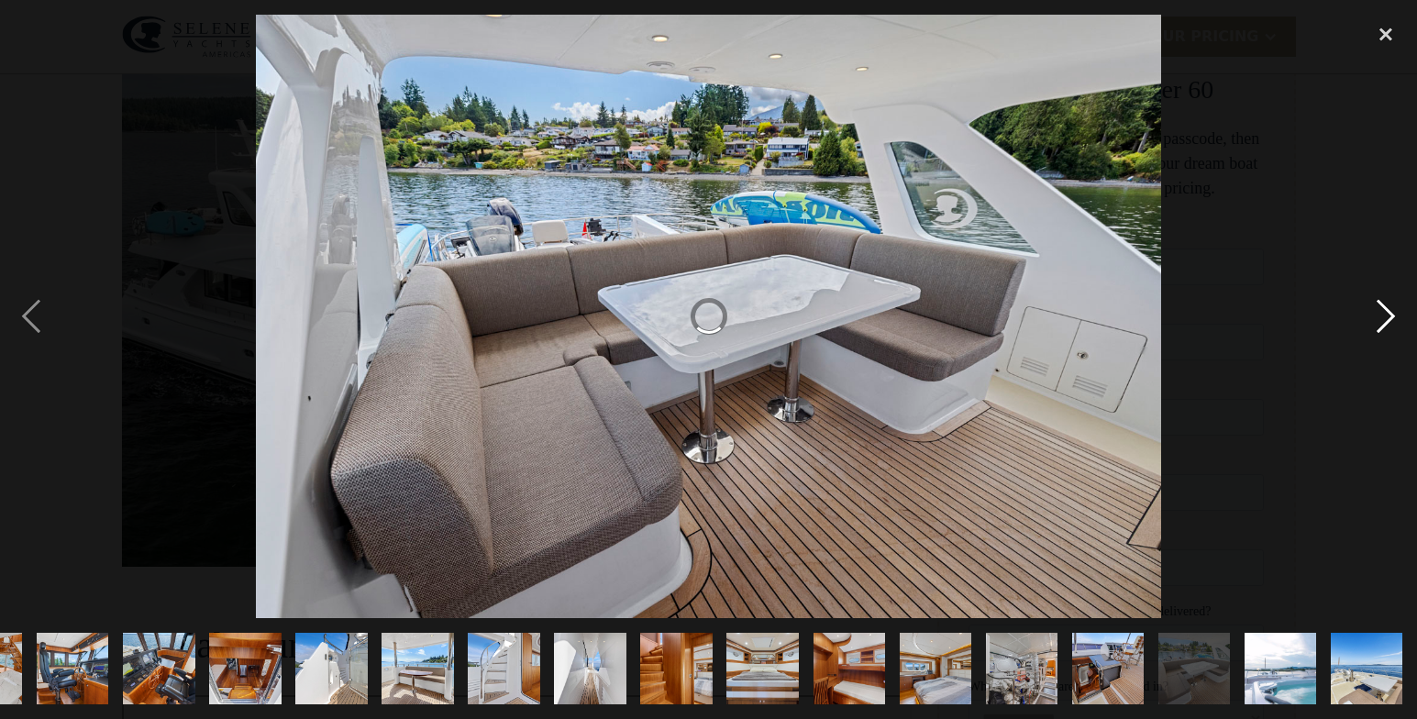
click at [1383, 314] on div "next image" at bounding box center [1386, 317] width 62 height 605
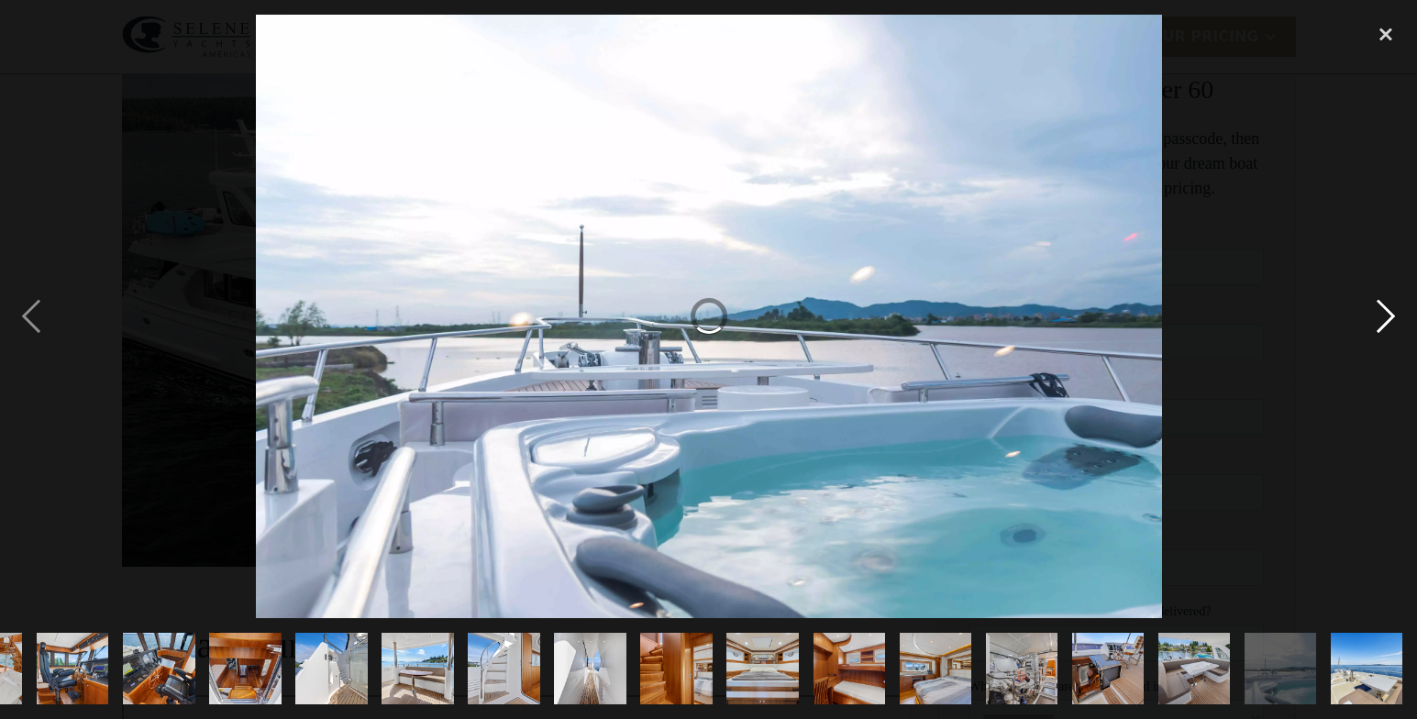
click at [1383, 314] on div "next image" at bounding box center [1386, 317] width 62 height 605
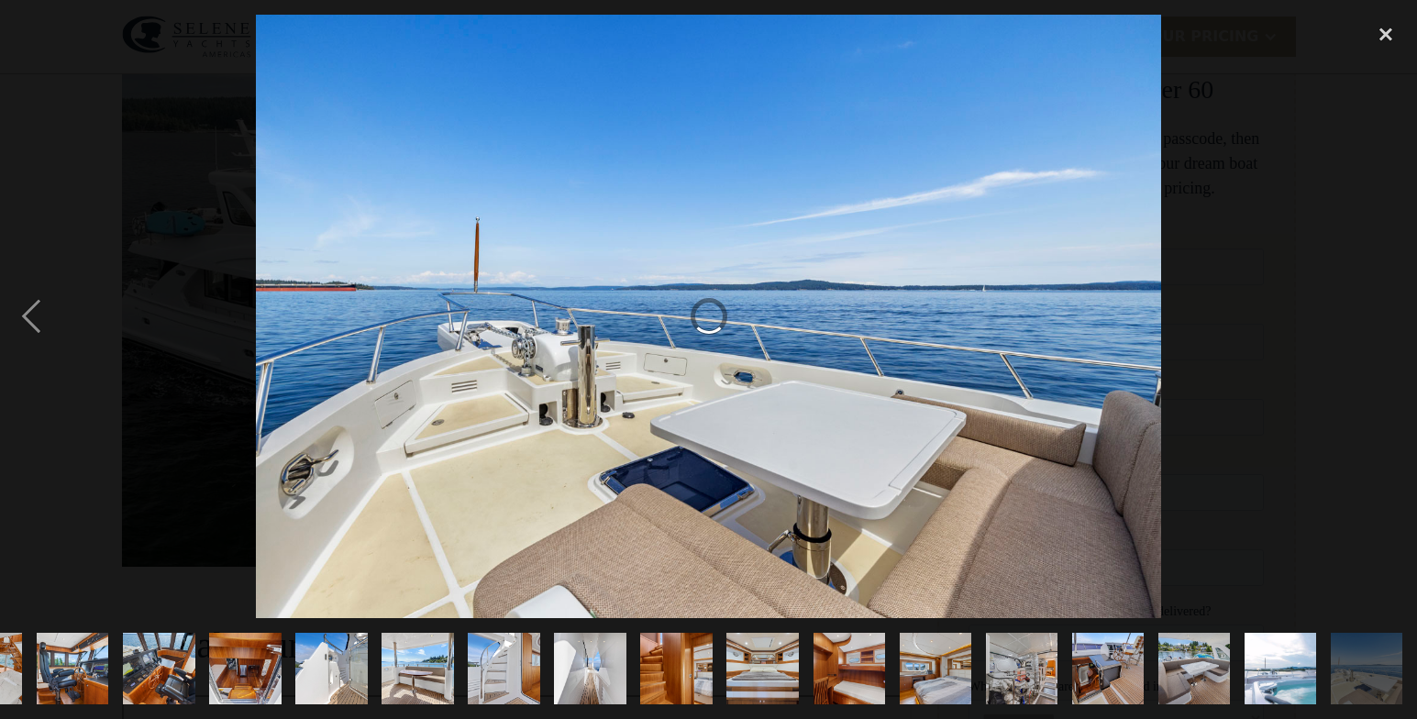
click at [1383, 314] on div "next image" at bounding box center [1386, 317] width 62 height 605
click at [29, 316] on div "previous image" at bounding box center [31, 317] width 62 height 605
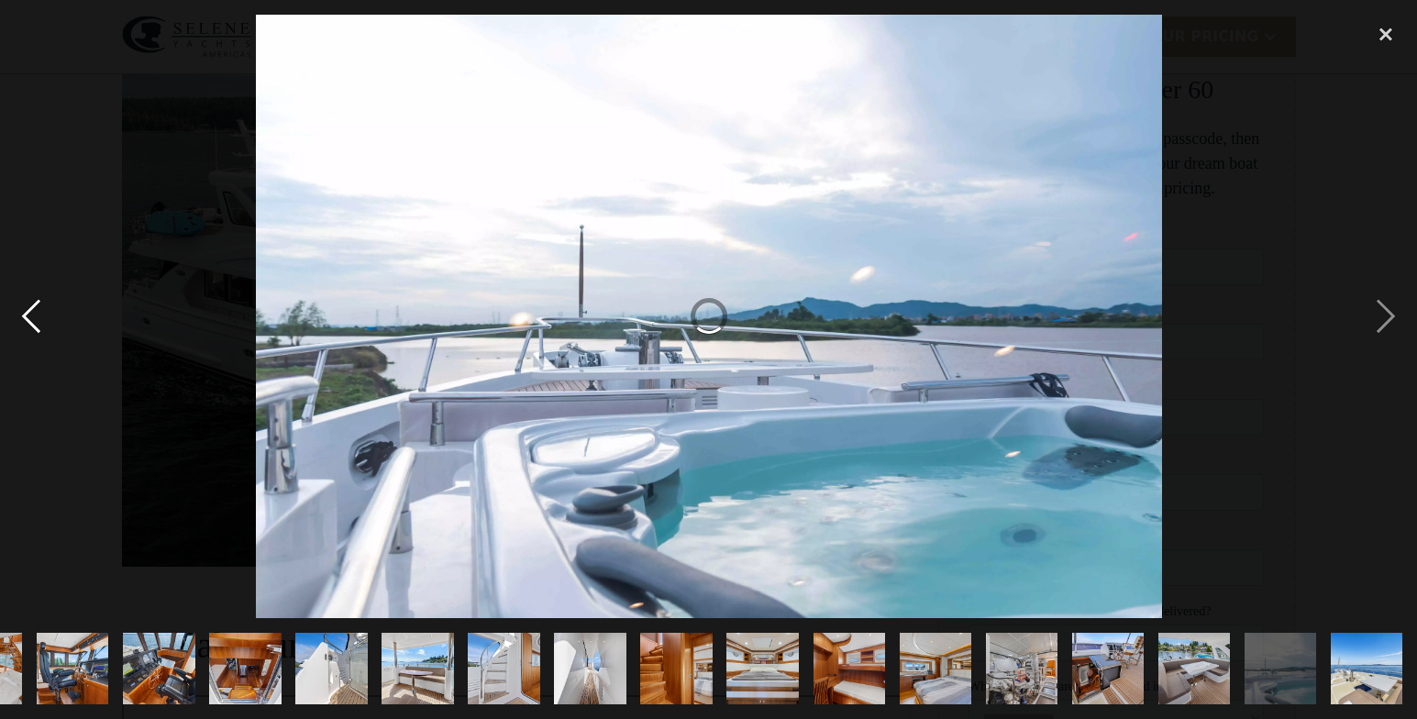
click at [29, 316] on div "previous image" at bounding box center [31, 317] width 62 height 605
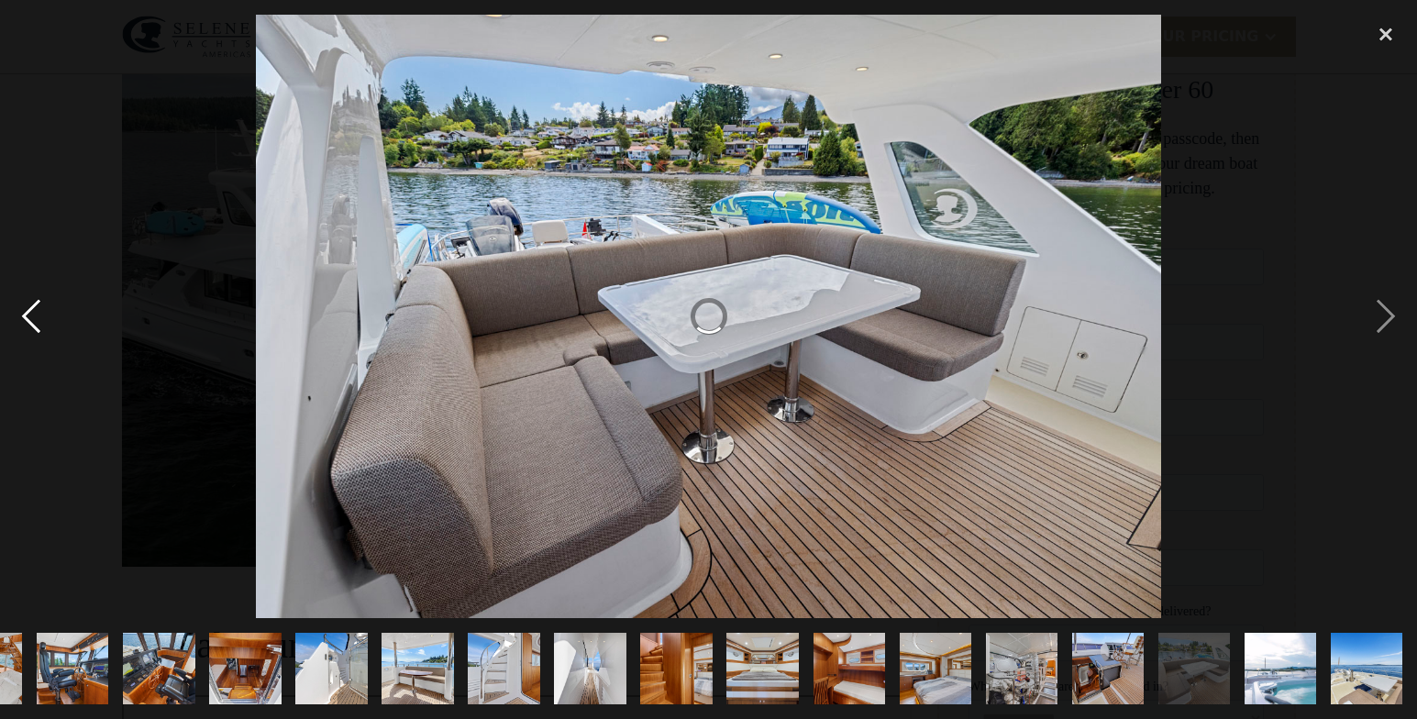
click at [29, 316] on div "previous image" at bounding box center [31, 317] width 62 height 605
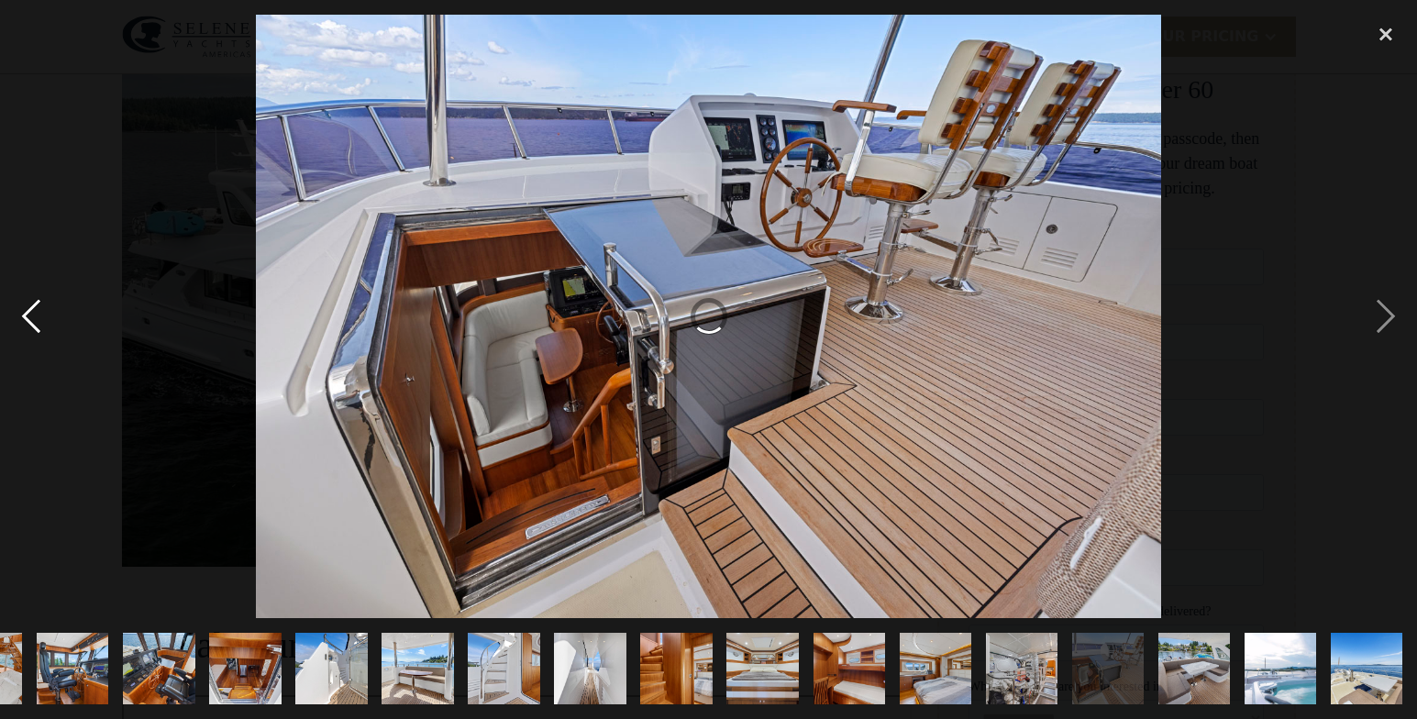
click at [29, 316] on div "previous image" at bounding box center [31, 317] width 62 height 605
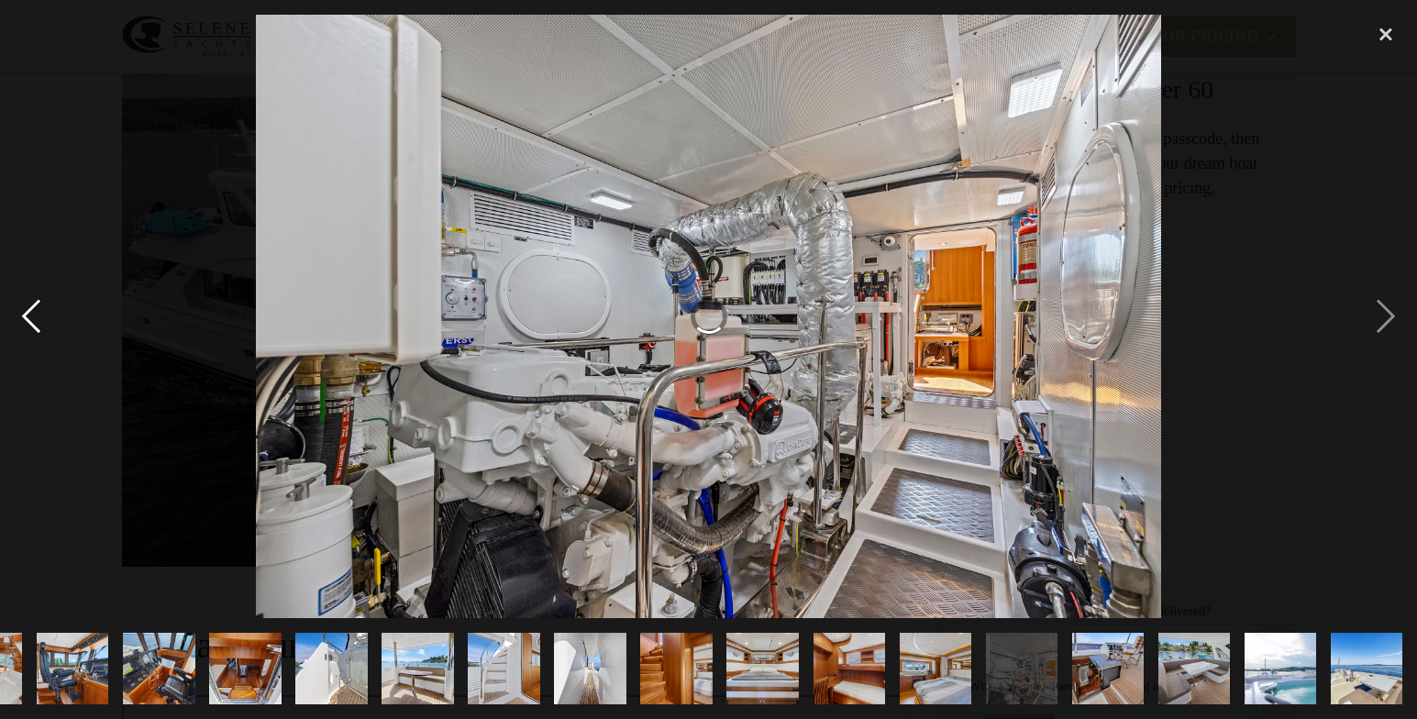
click at [29, 316] on div "previous image" at bounding box center [31, 317] width 62 height 605
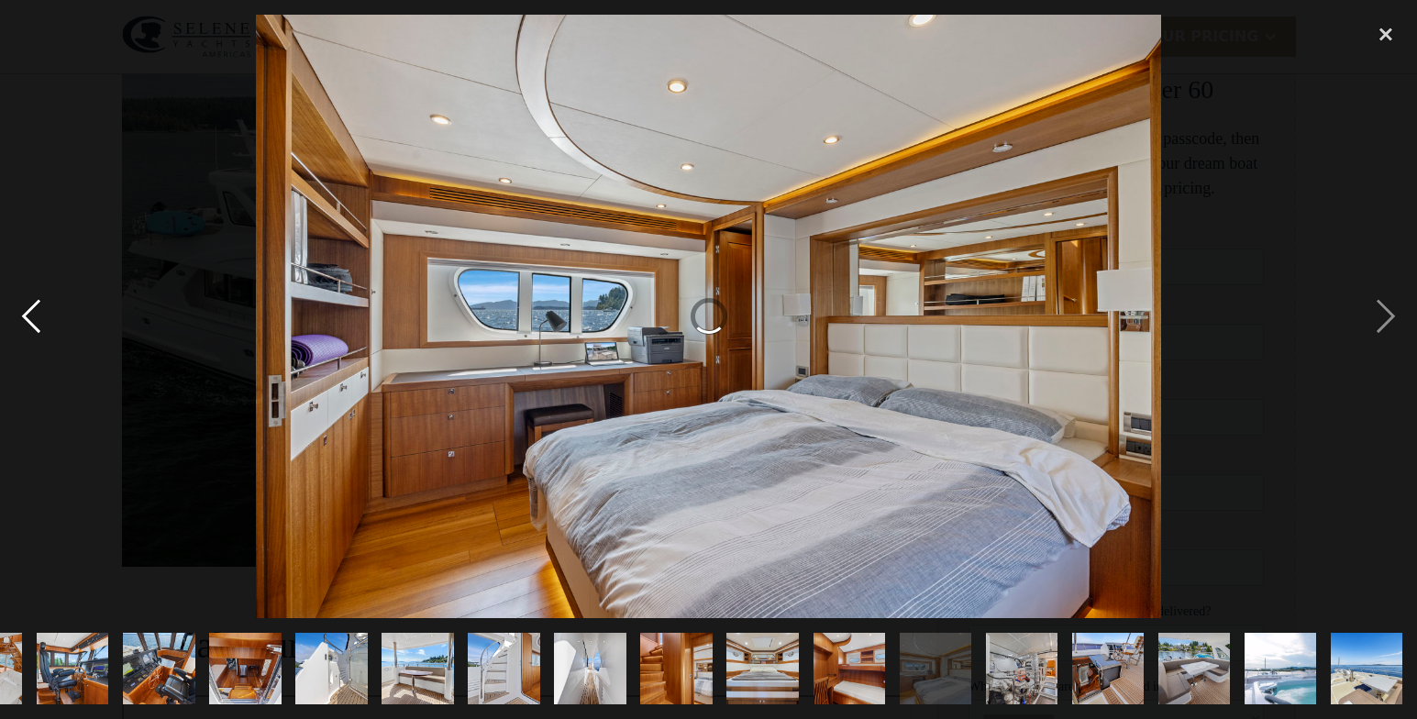
click at [29, 316] on div "previous image" at bounding box center [31, 317] width 62 height 605
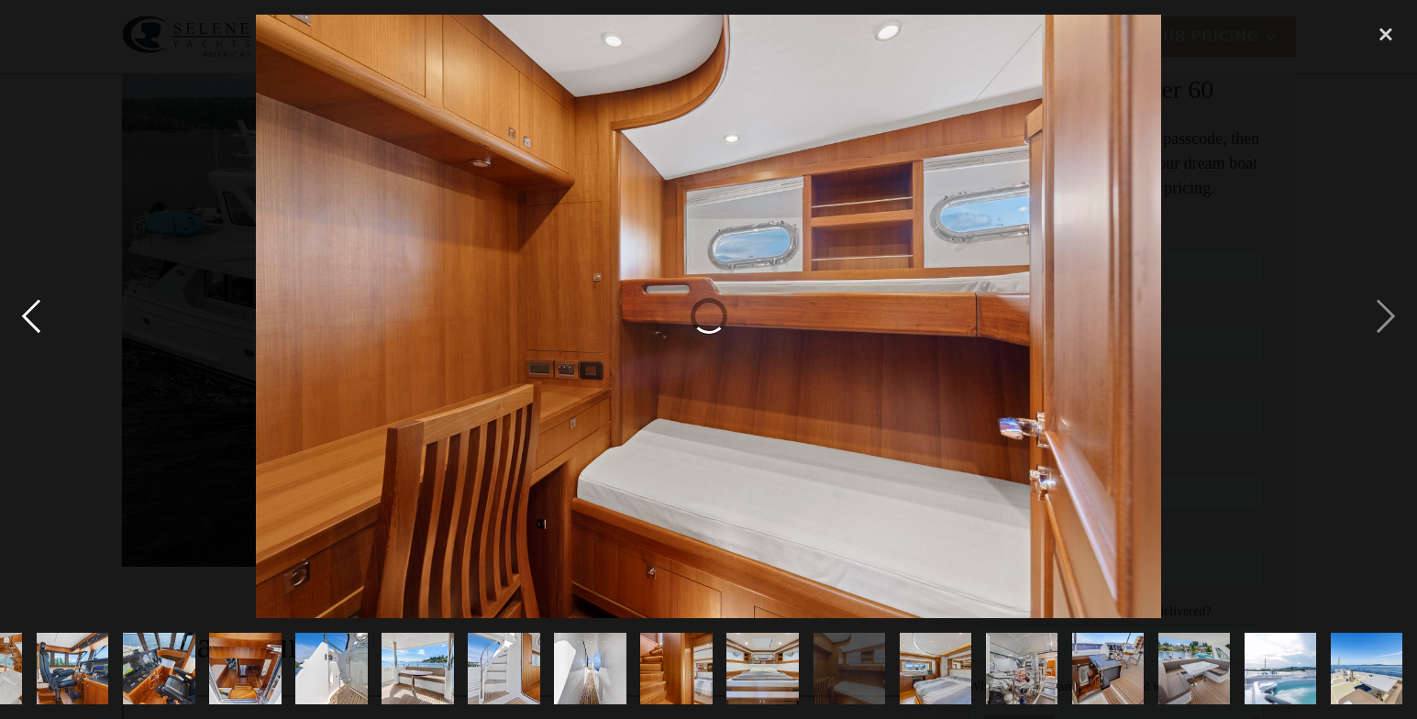
click at [29, 316] on div "previous image" at bounding box center [31, 317] width 62 height 605
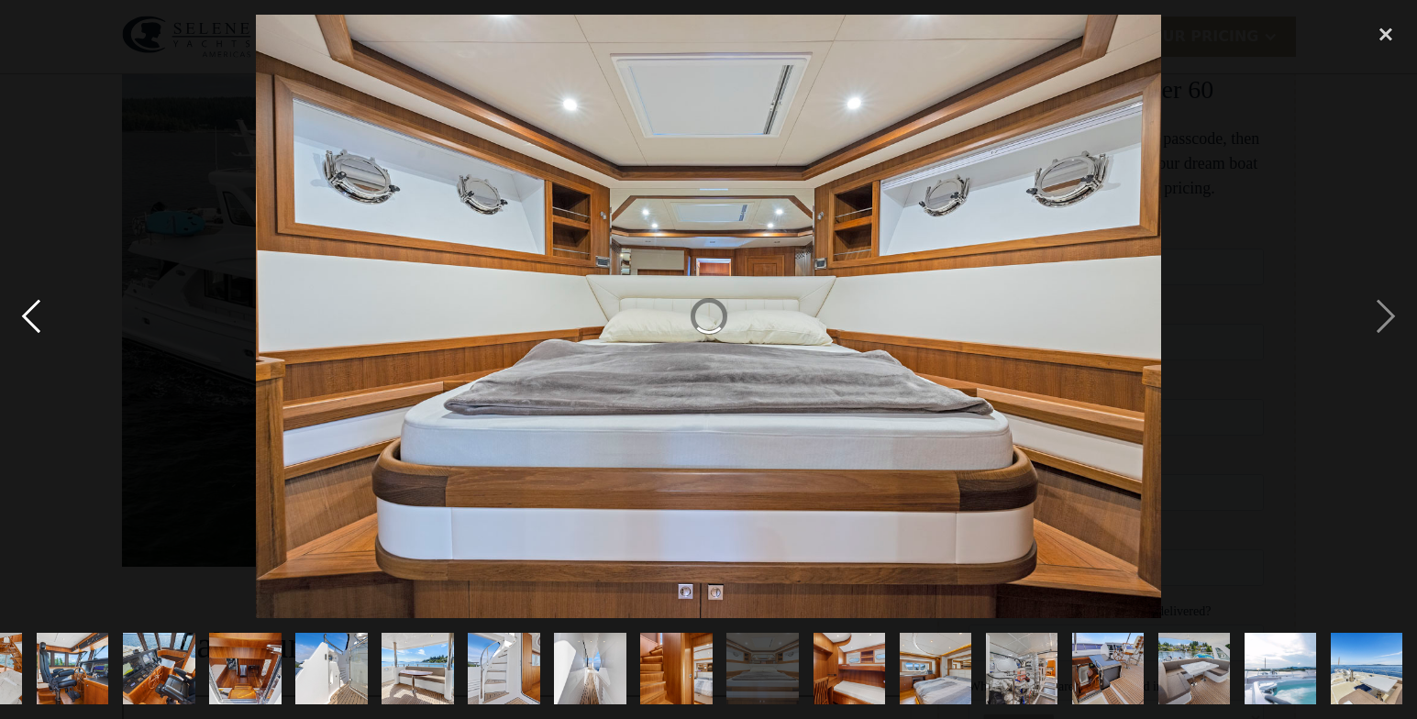
click at [29, 316] on div "previous image" at bounding box center [31, 317] width 62 height 605
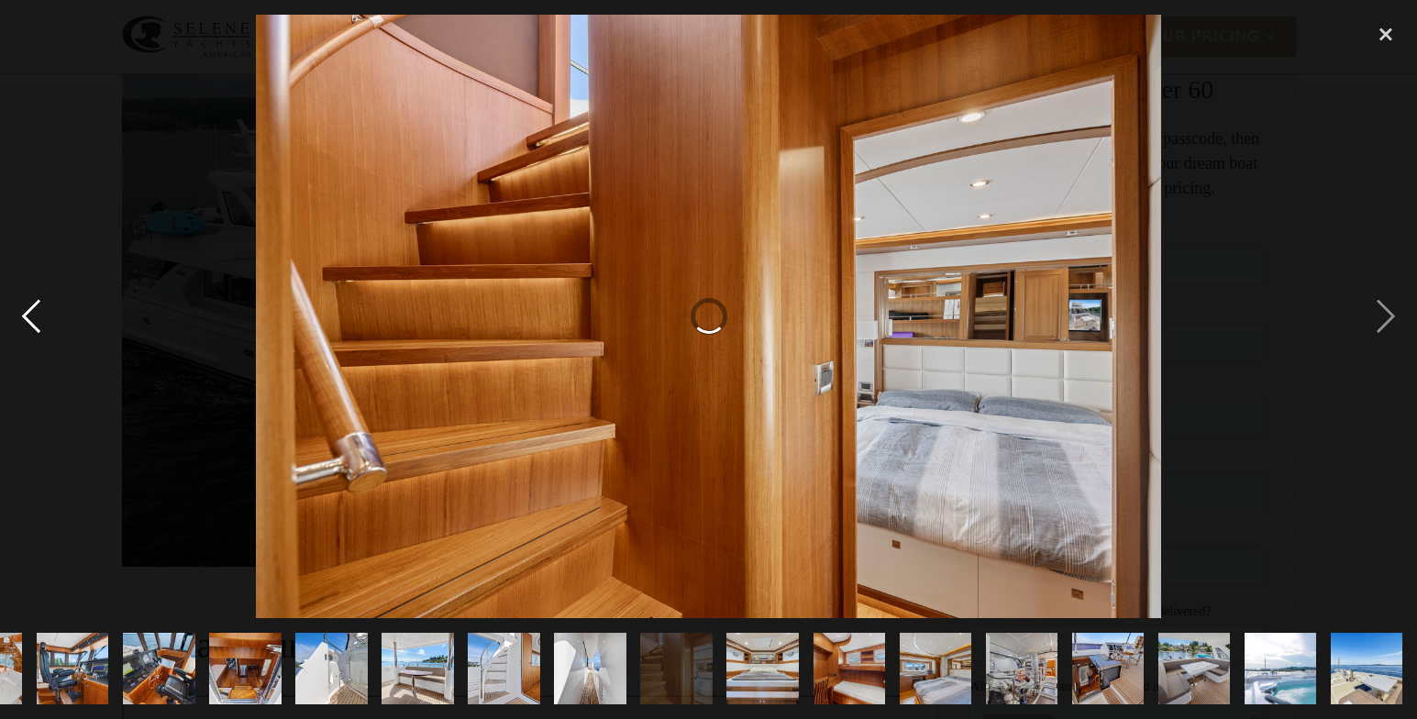
click at [29, 316] on div "previous image" at bounding box center [31, 317] width 62 height 605
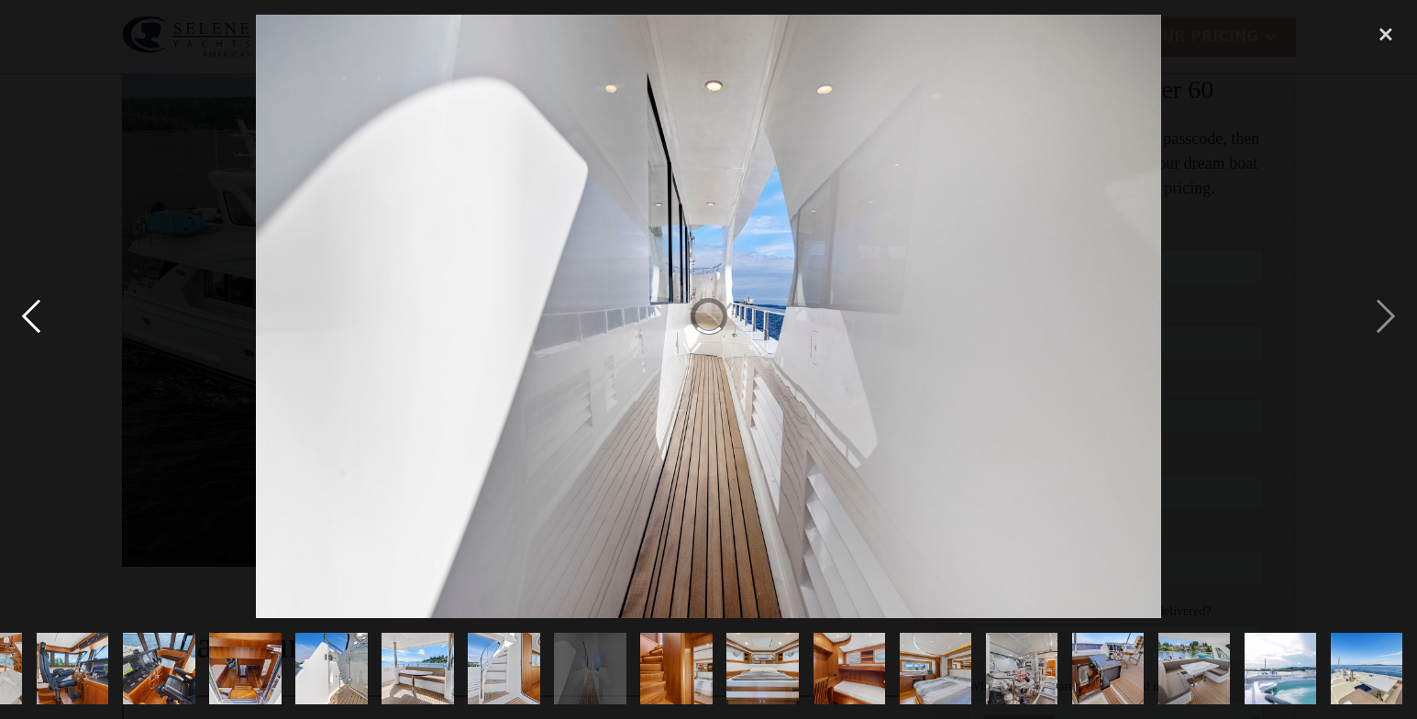
click at [29, 316] on div "previous image" at bounding box center [31, 317] width 62 height 605
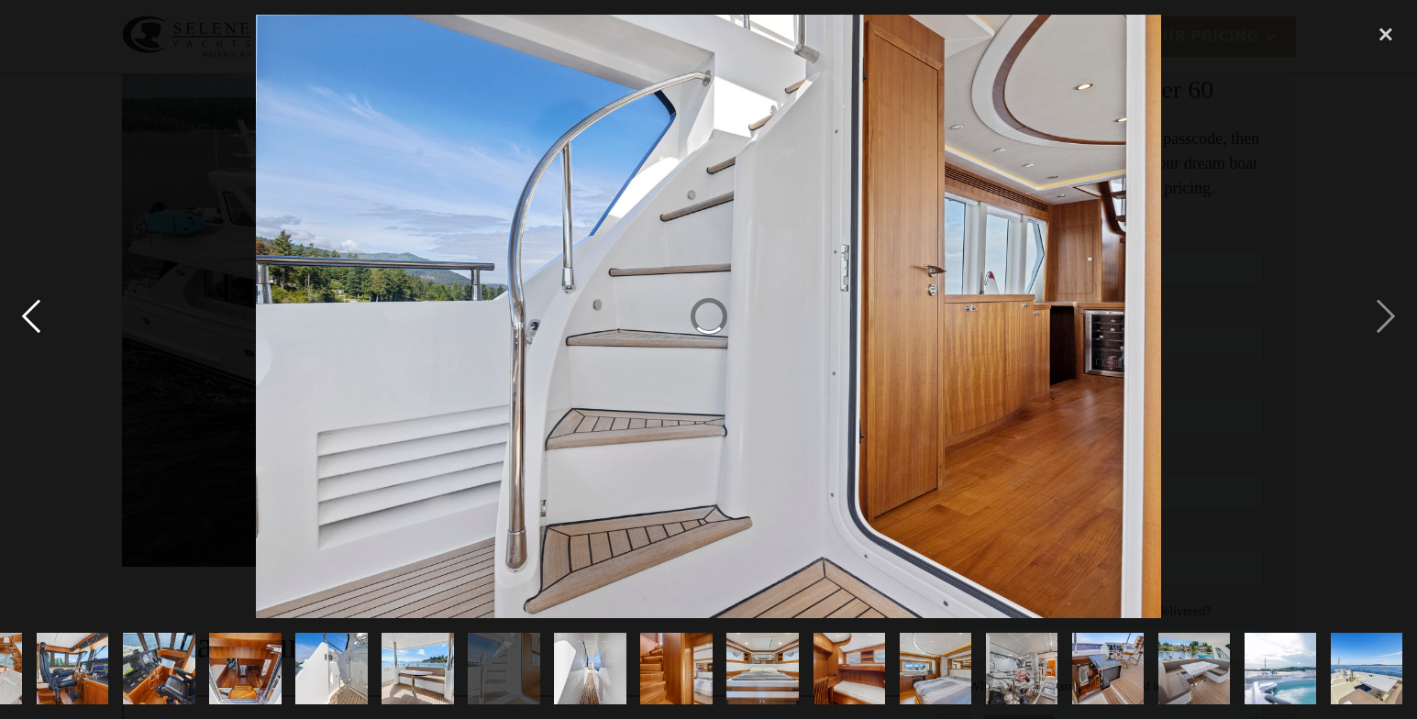
click at [29, 316] on div "previous image" at bounding box center [31, 317] width 62 height 605
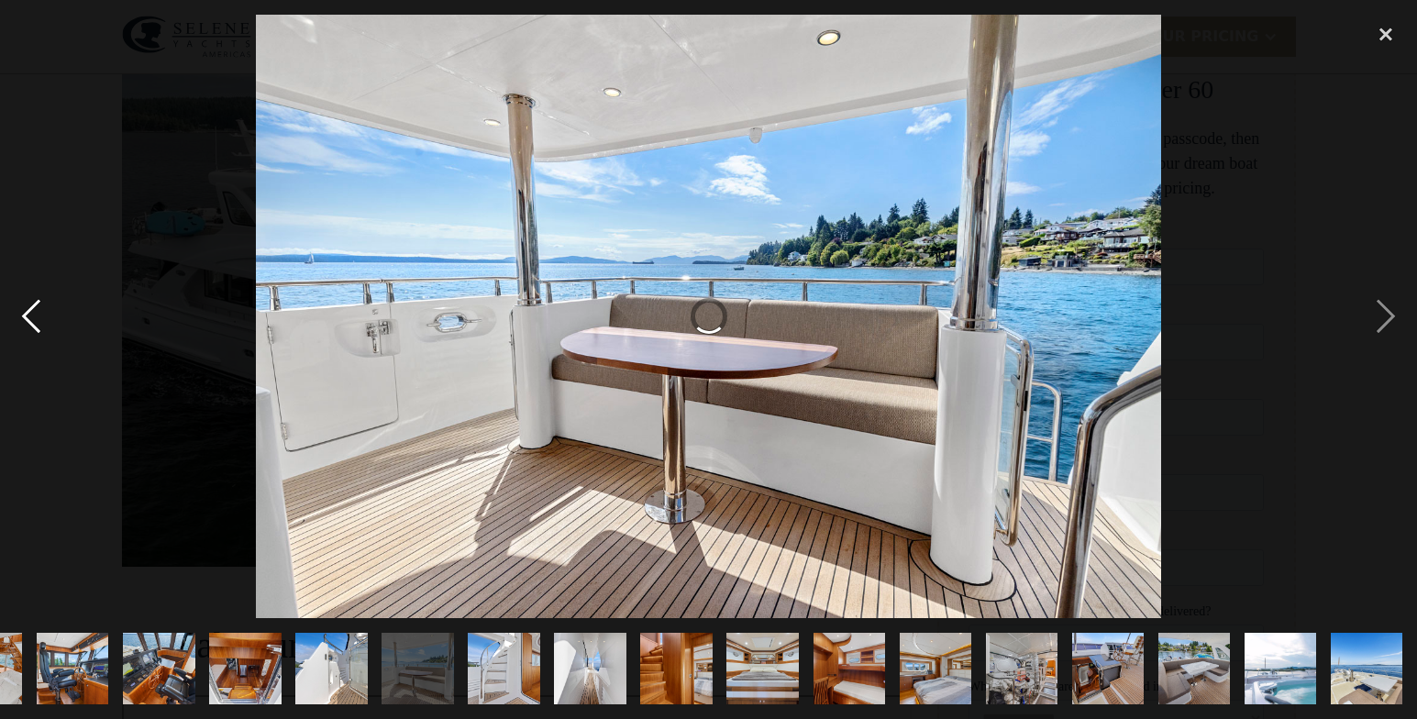
click at [29, 316] on div "previous image" at bounding box center [31, 317] width 62 height 605
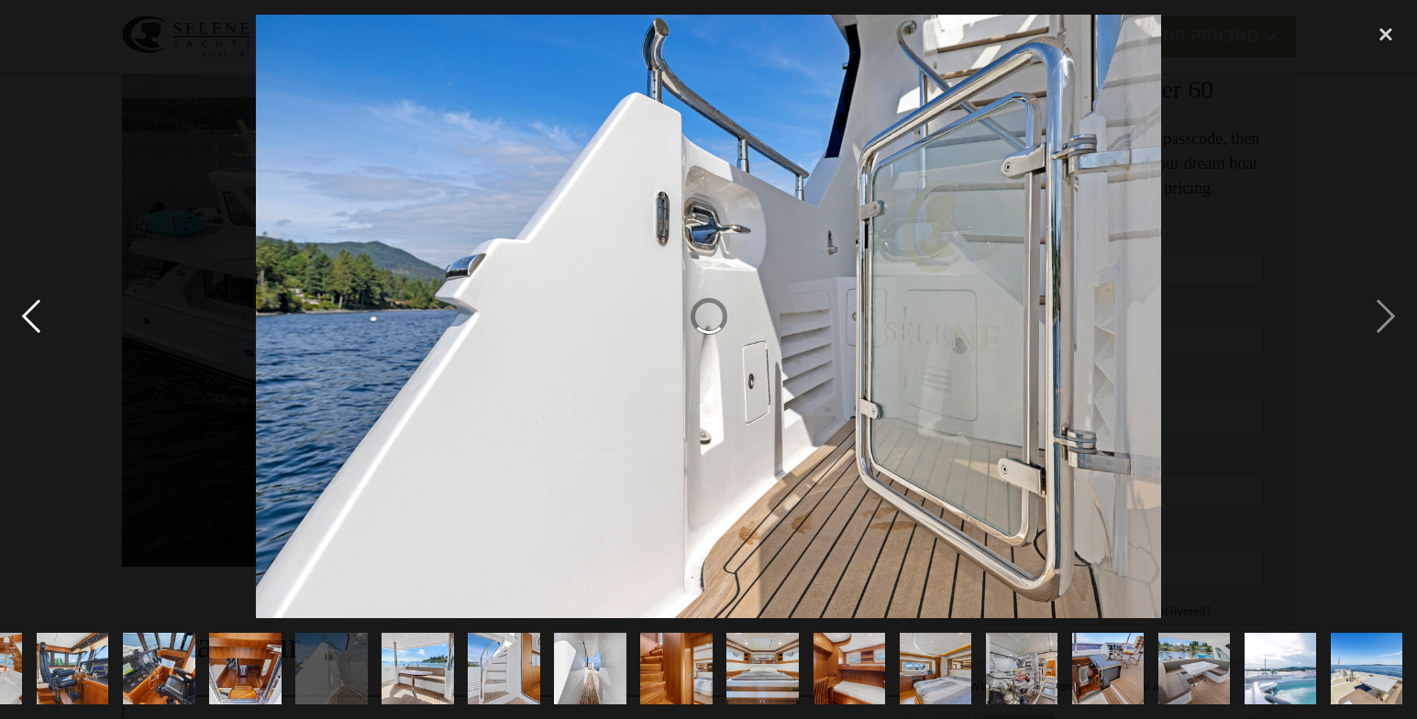
click at [29, 316] on div "previous image" at bounding box center [31, 317] width 62 height 605
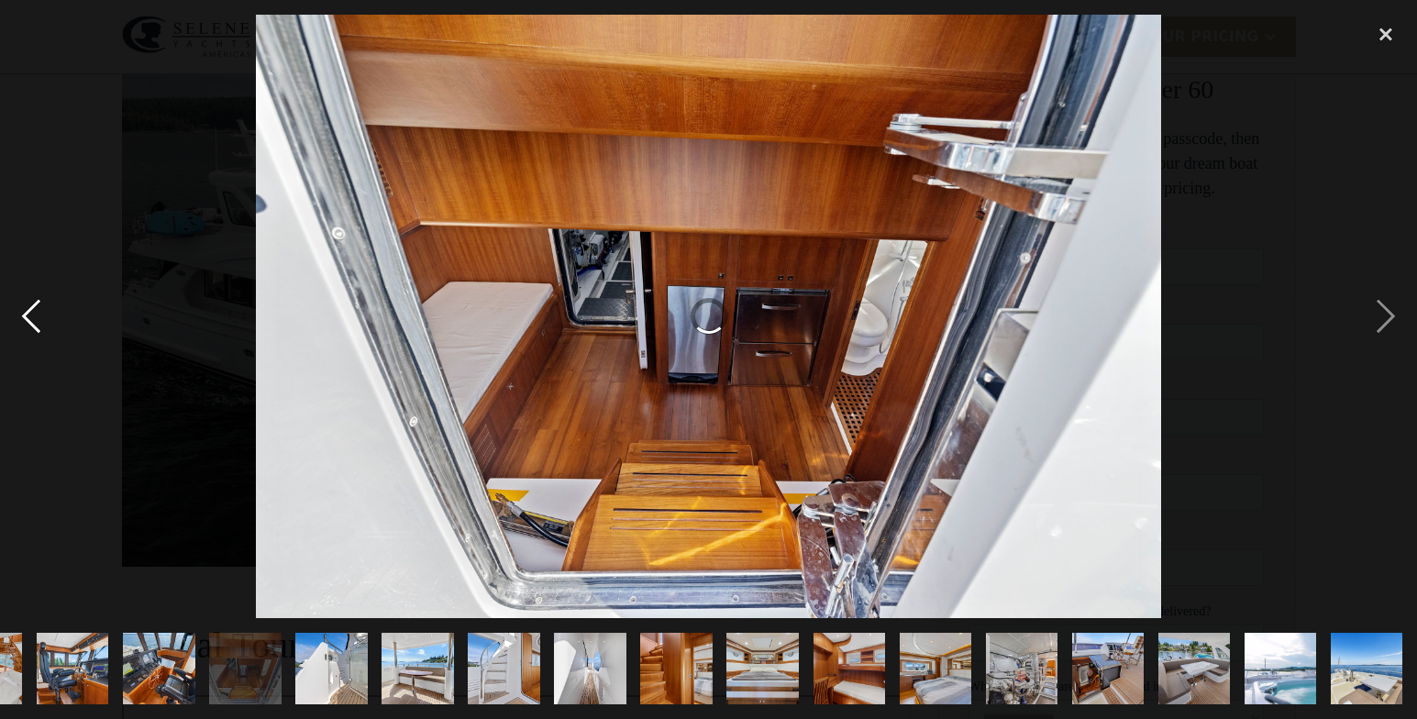
click at [29, 316] on div "previous image" at bounding box center [31, 317] width 62 height 605
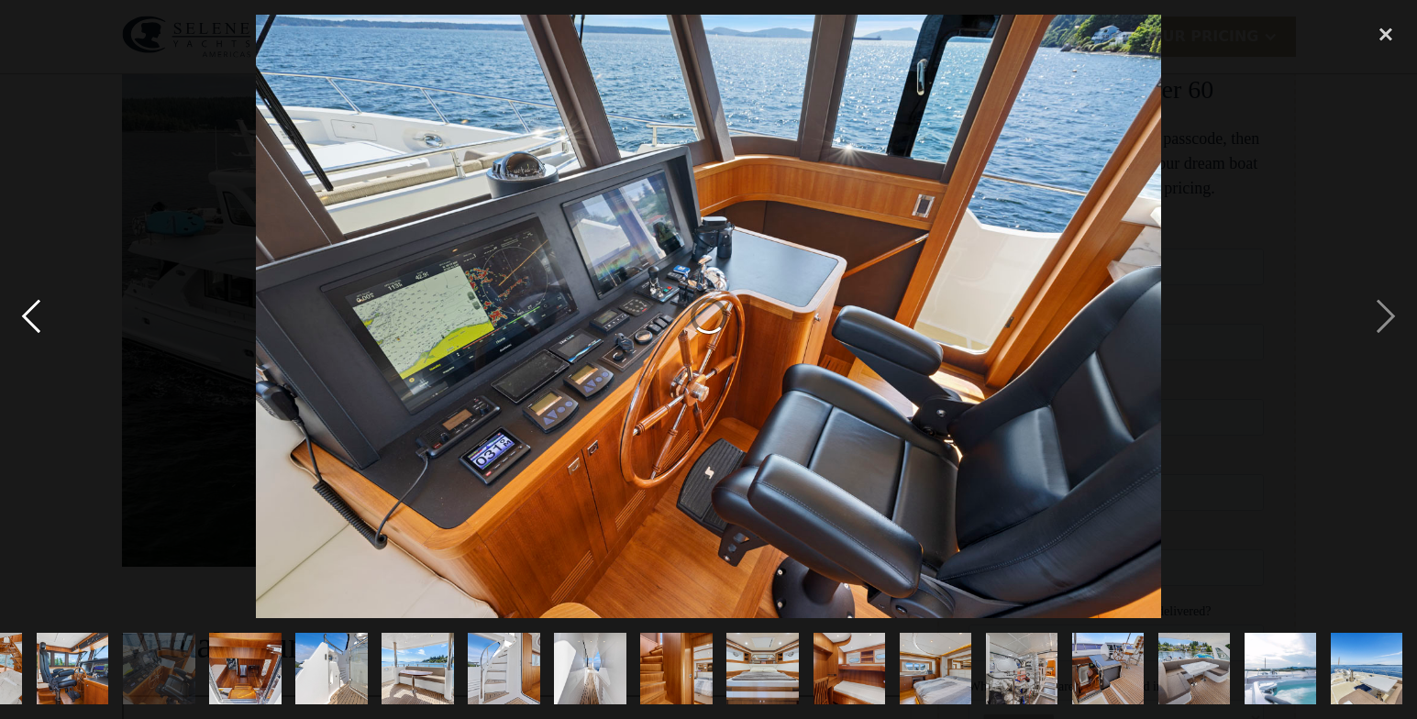
click at [29, 316] on div "previous image" at bounding box center [31, 317] width 62 height 605
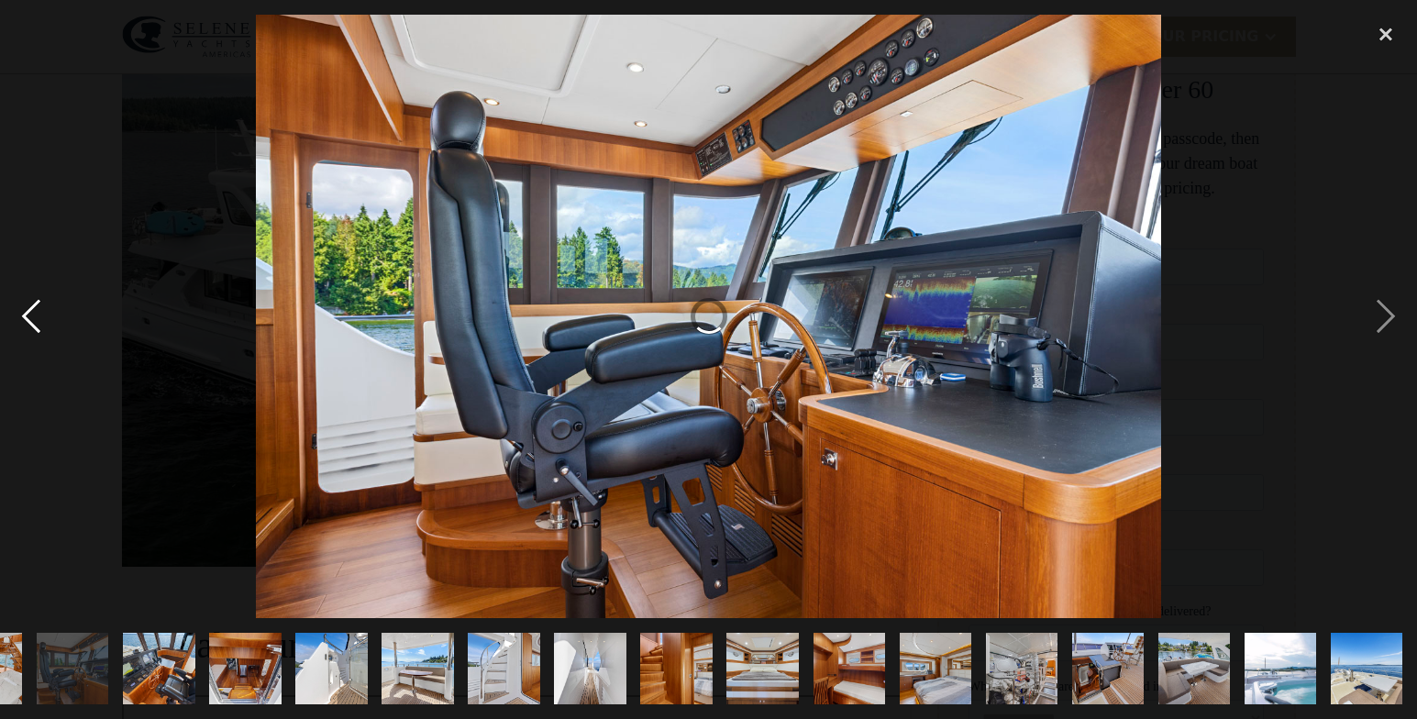
click at [29, 316] on div "previous image" at bounding box center [31, 317] width 62 height 605
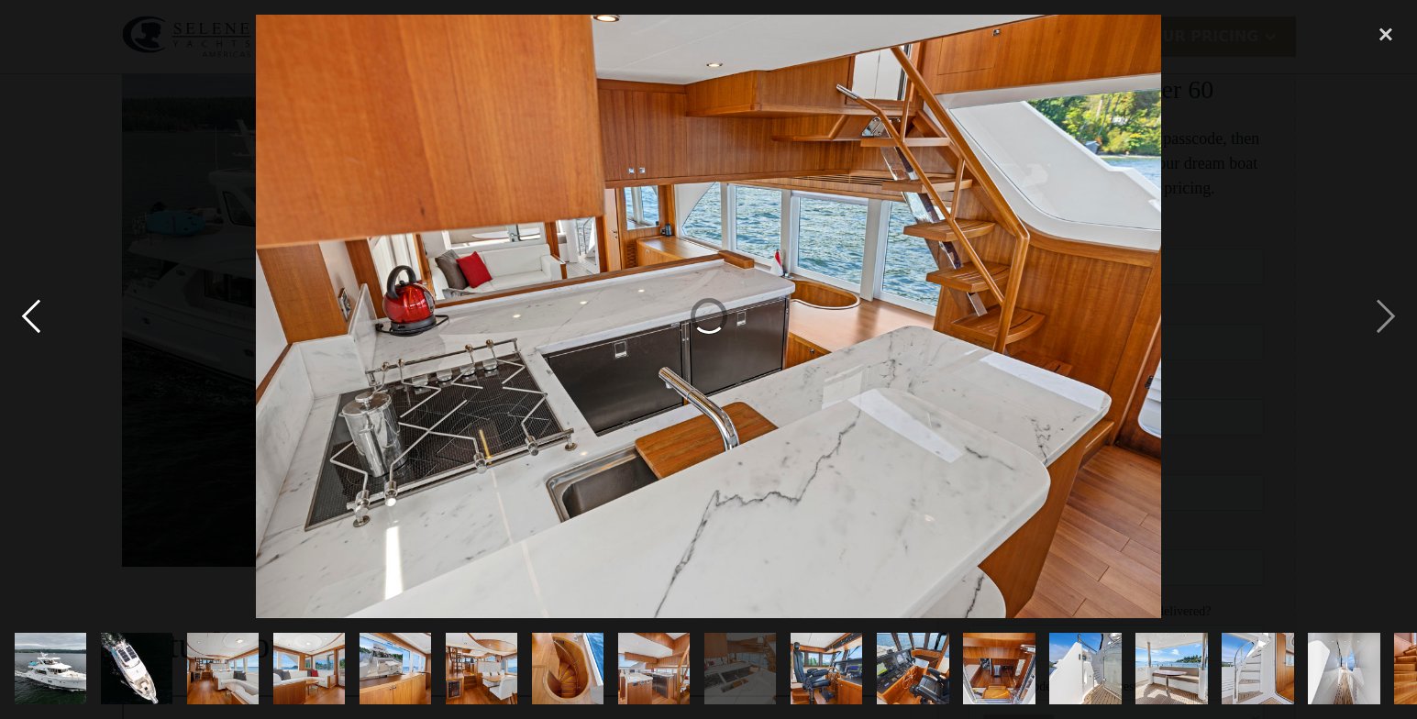
scroll to position [0, 0]
click at [29, 316] on div "previous image" at bounding box center [31, 317] width 62 height 605
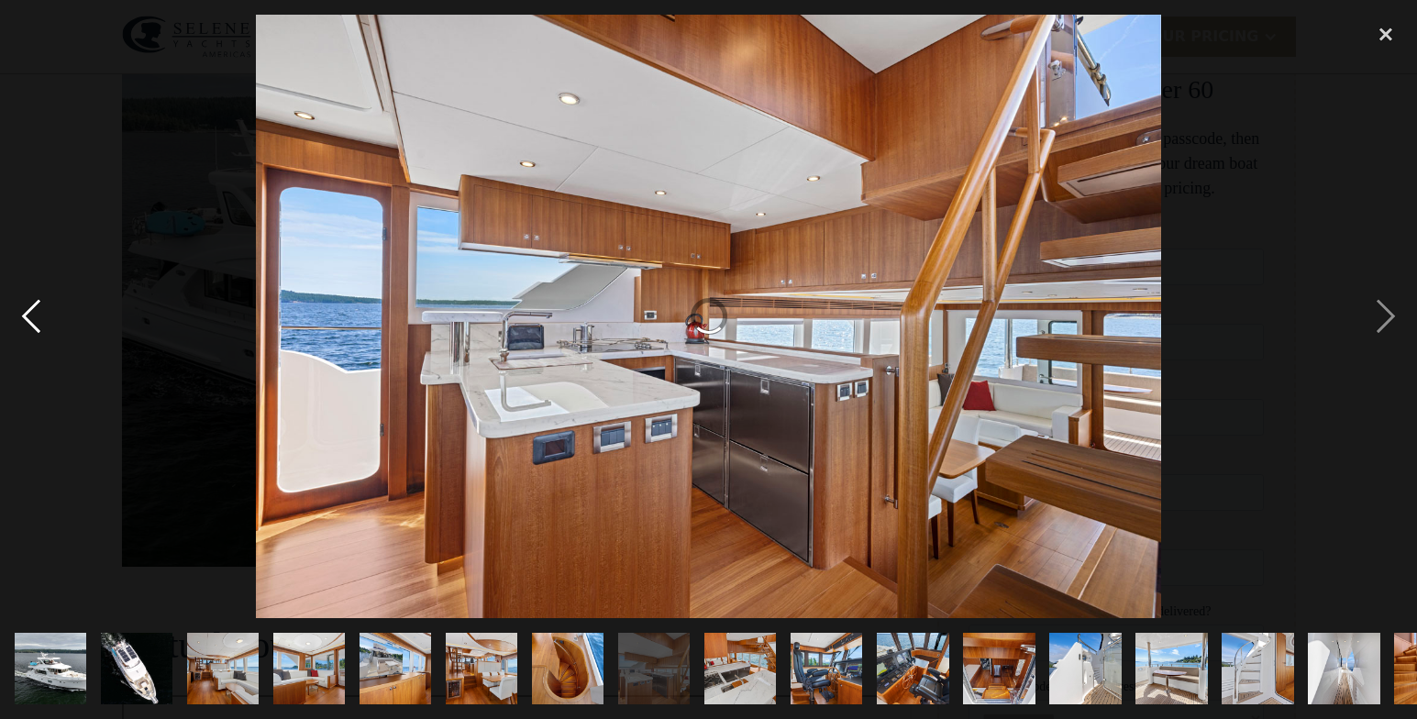
click at [29, 316] on div "previous image" at bounding box center [31, 317] width 62 height 605
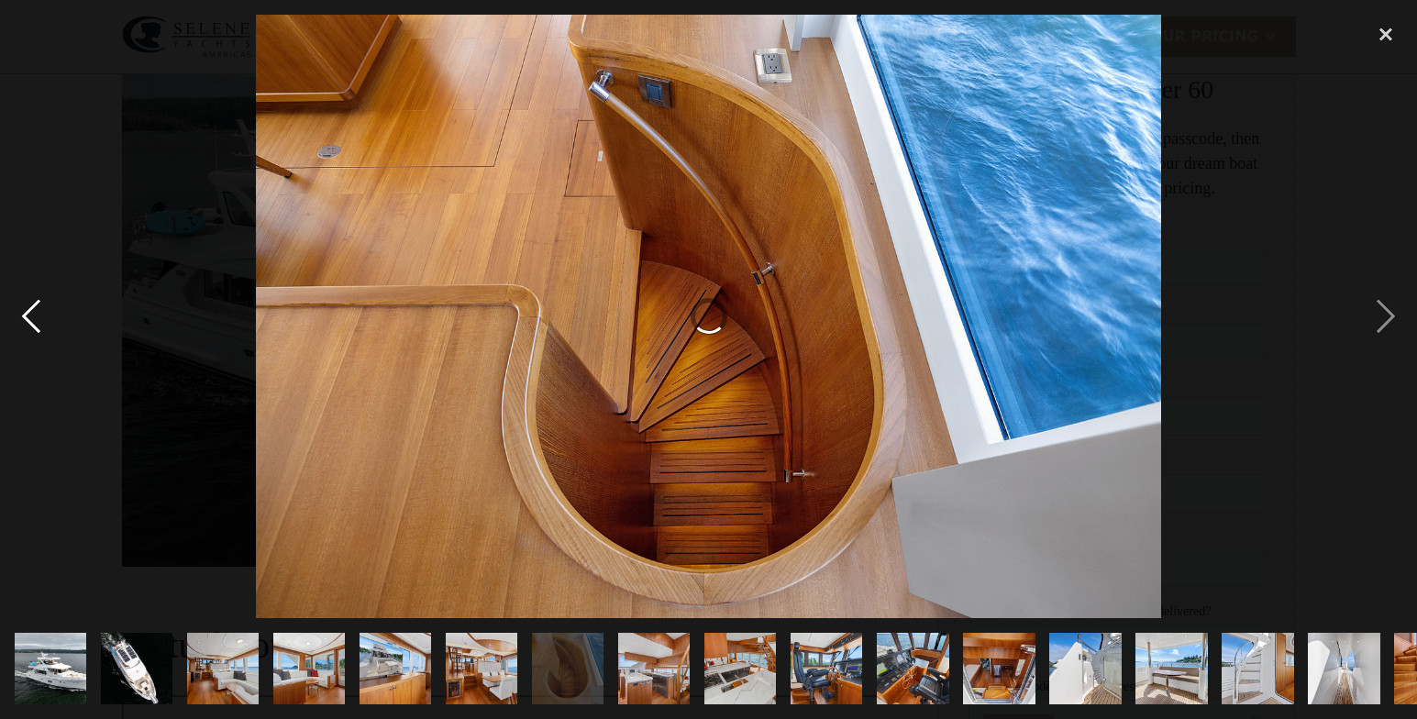
click at [29, 316] on div "previous image" at bounding box center [31, 317] width 62 height 605
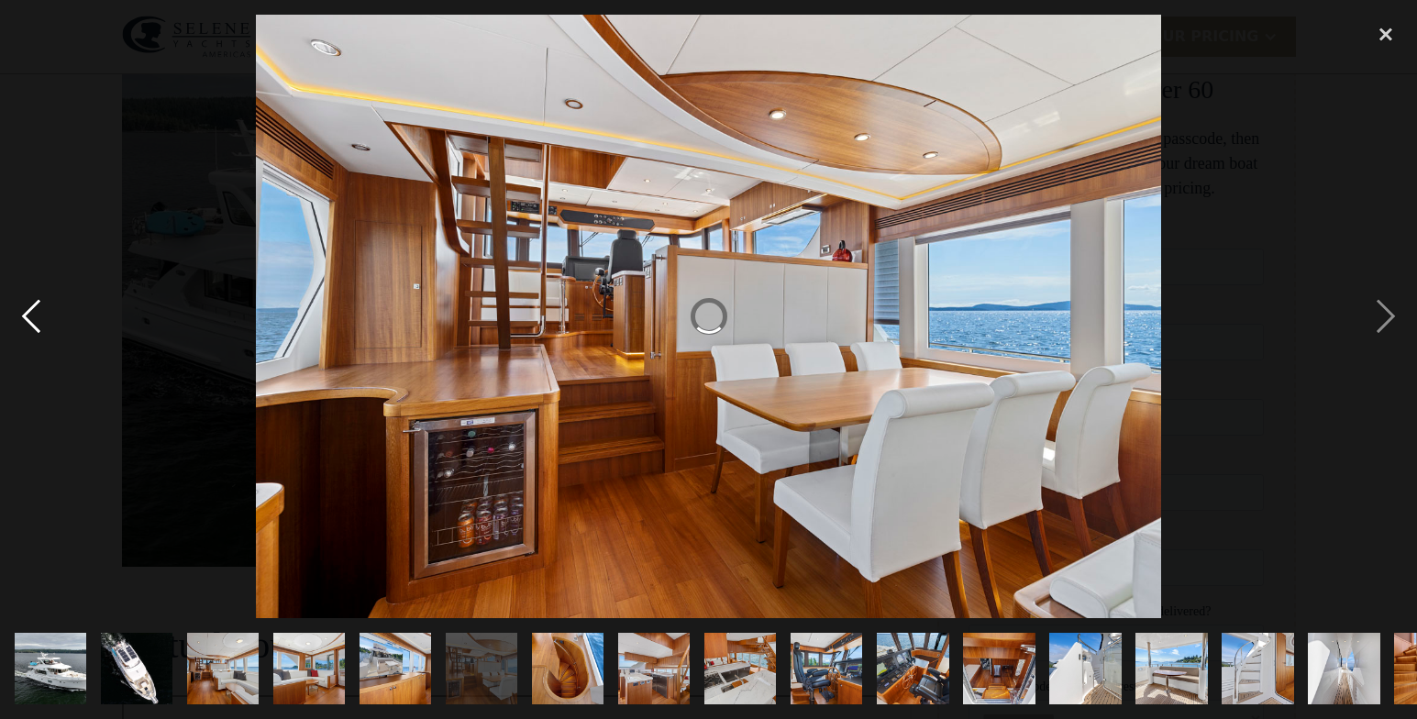
click at [29, 316] on div "previous image" at bounding box center [31, 317] width 62 height 605
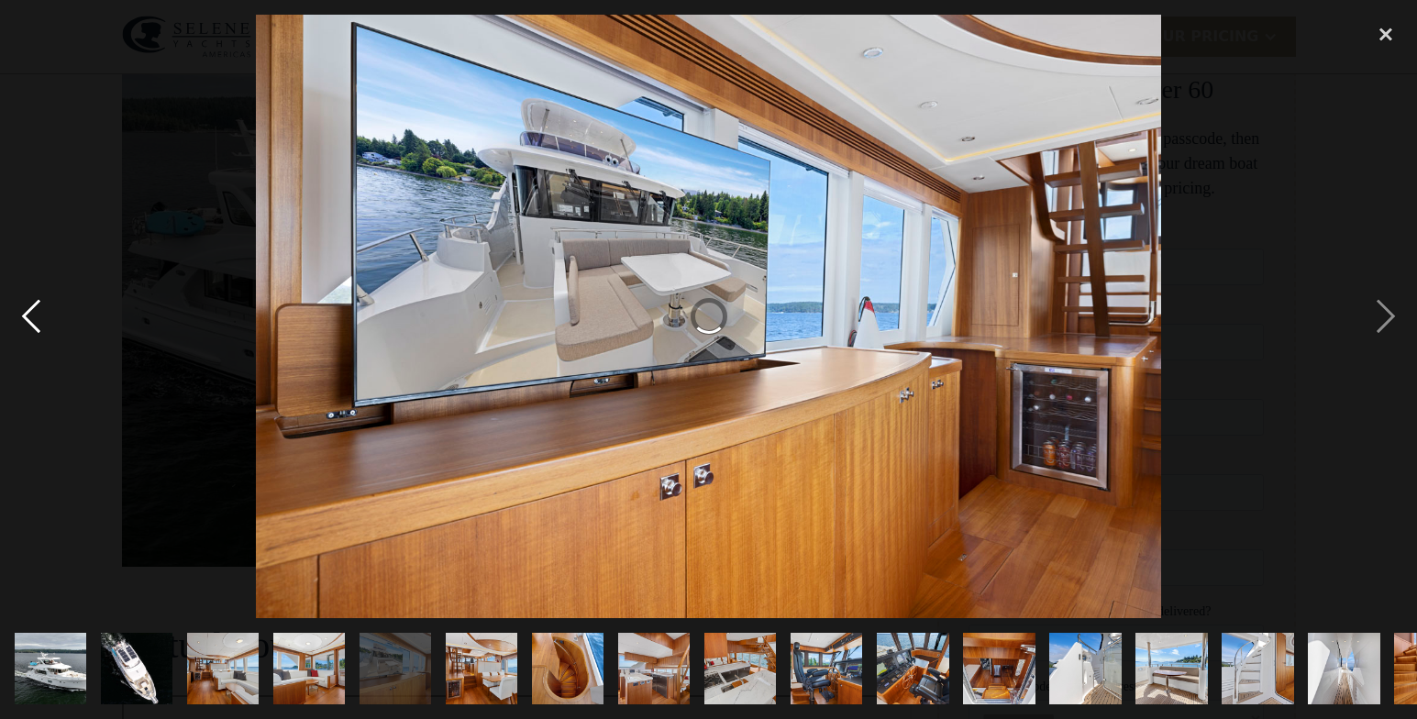
click at [29, 316] on div "previous image" at bounding box center [31, 317] width 62 height 605
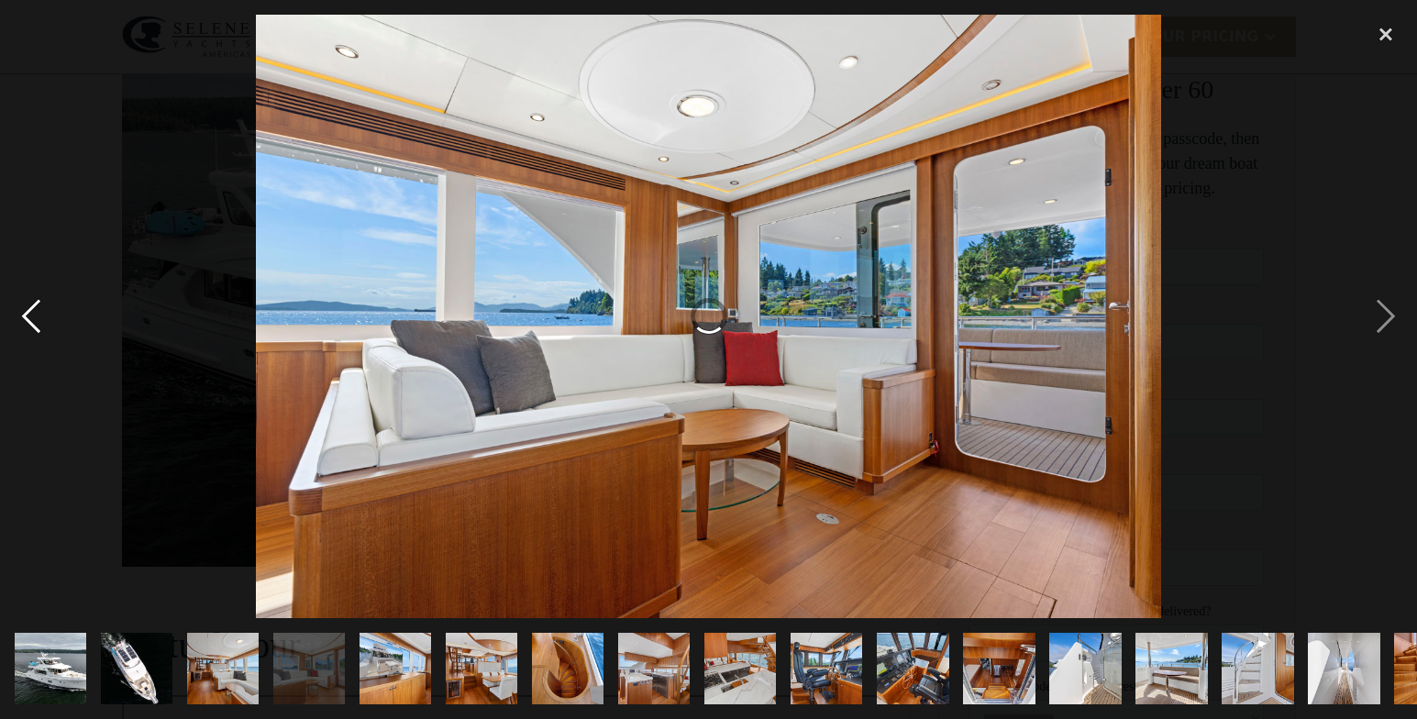
click at [29, 316] on div "previous image" at bounding box center [31, 317] width 62 height 605
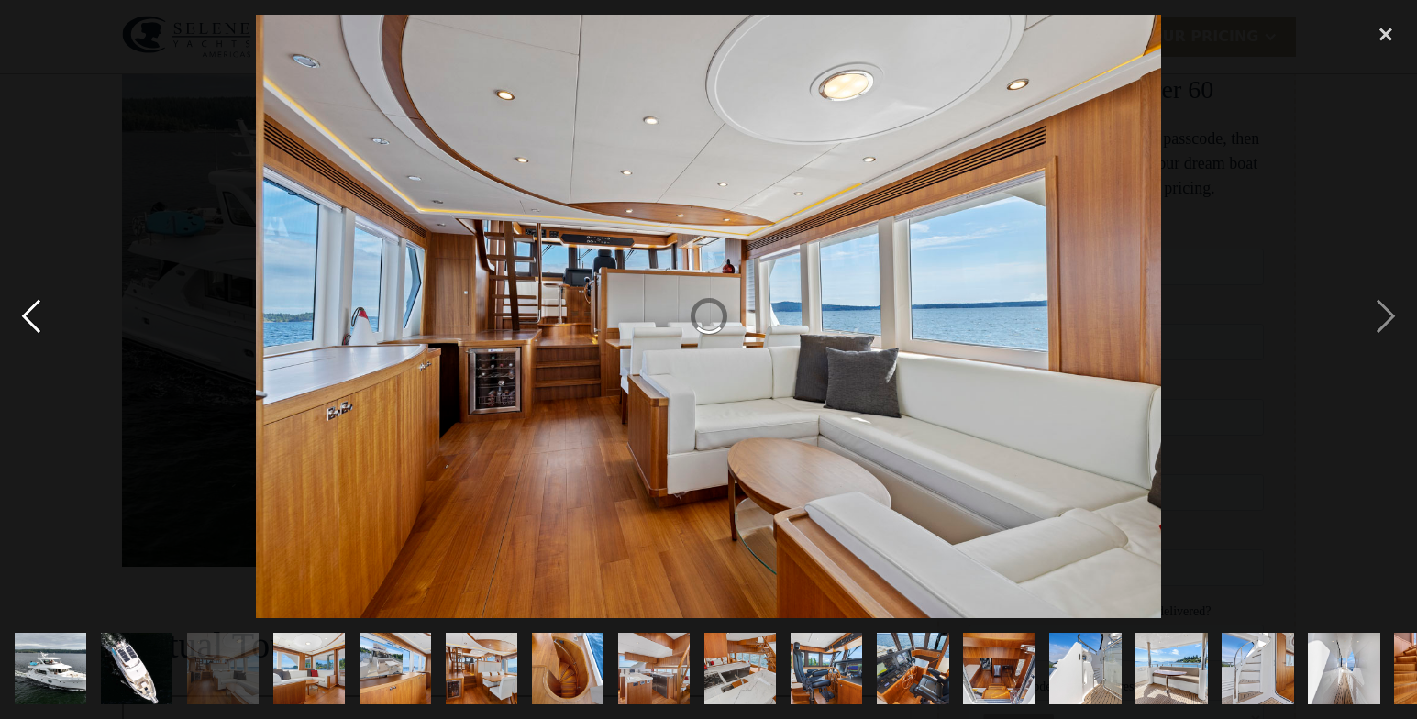
click at [29, 316] on div "previous image" at bounding box center [31, 317] width 62 height 605
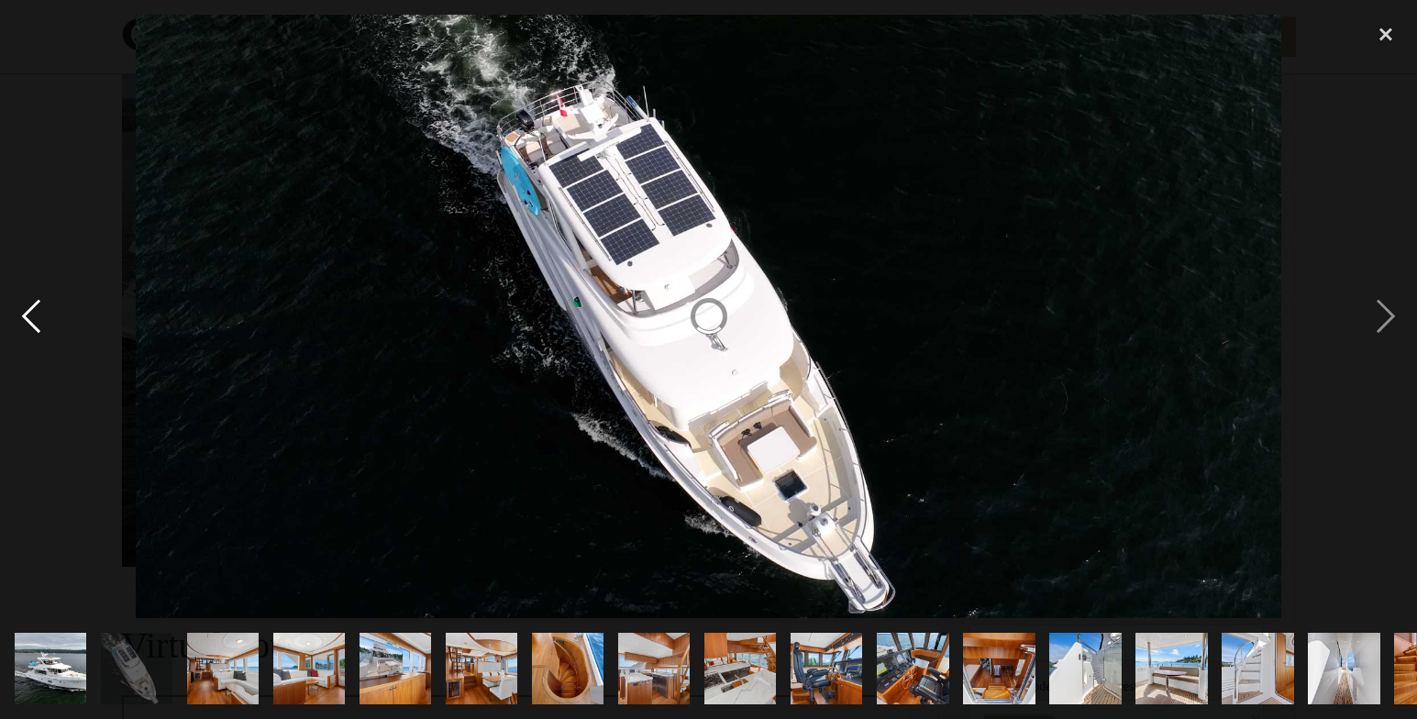
click at [29, 316] on div "previous image" at bounding box center [31, 317] width 62 height 605
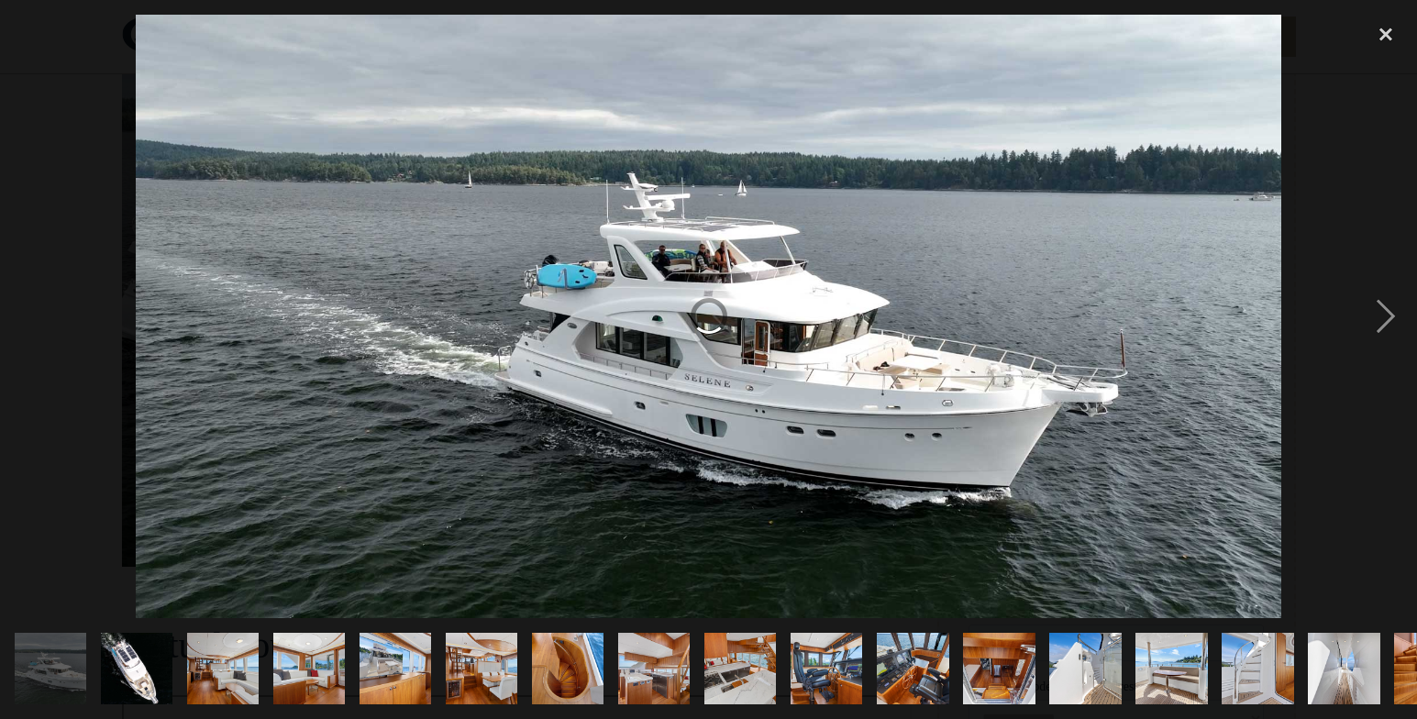
click at [29, 316] on div "previous image" at bounding box center [31, 317] width 62 height 605
click at [1383, 27] on div "close lightbox" at bounding box center [1386, 35] width 62 height 40
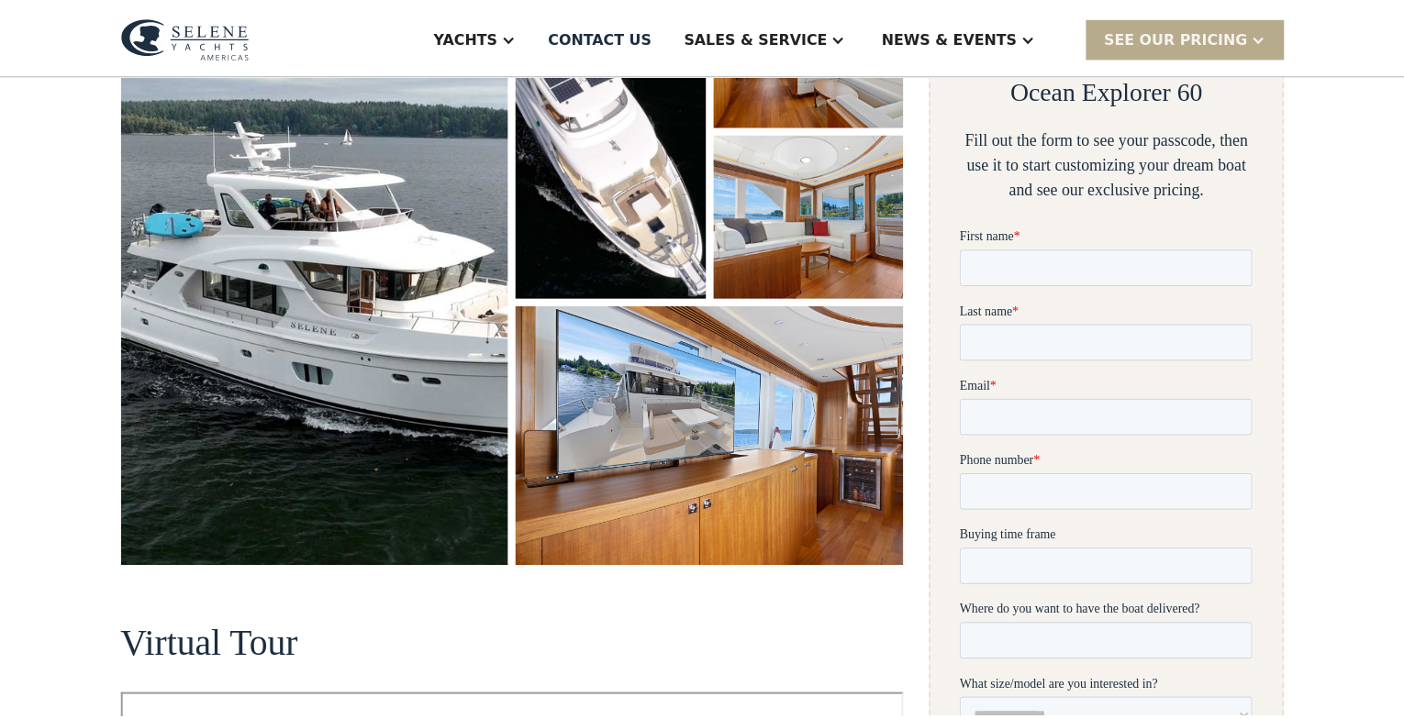
scroll to position [339, 0]
